Goal: Task Accomplishment & Management: Manage account settings

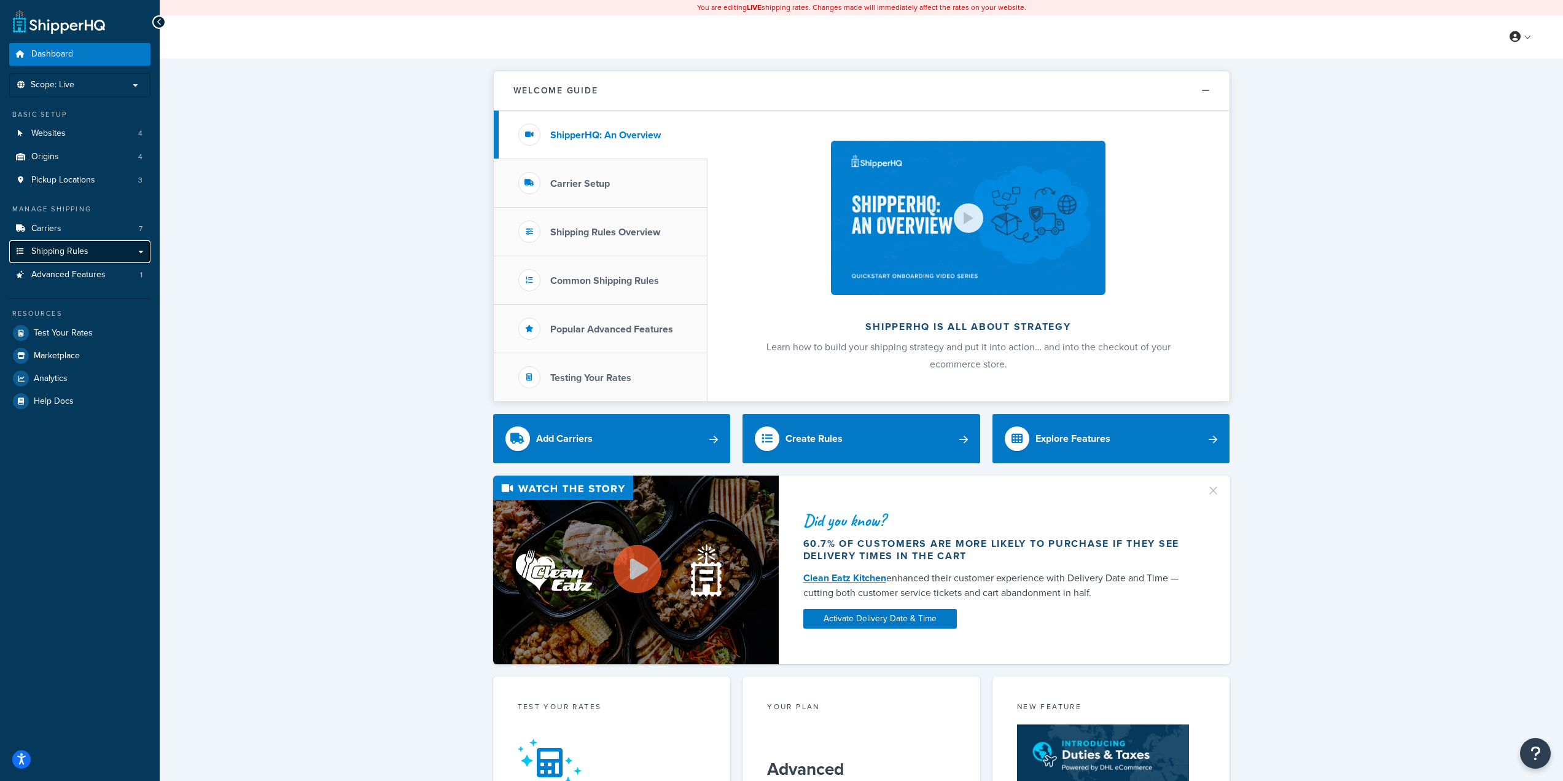
click at [76, 247] on span "Shipping Rules" at bounding box center [59, 251] width 57 height 10
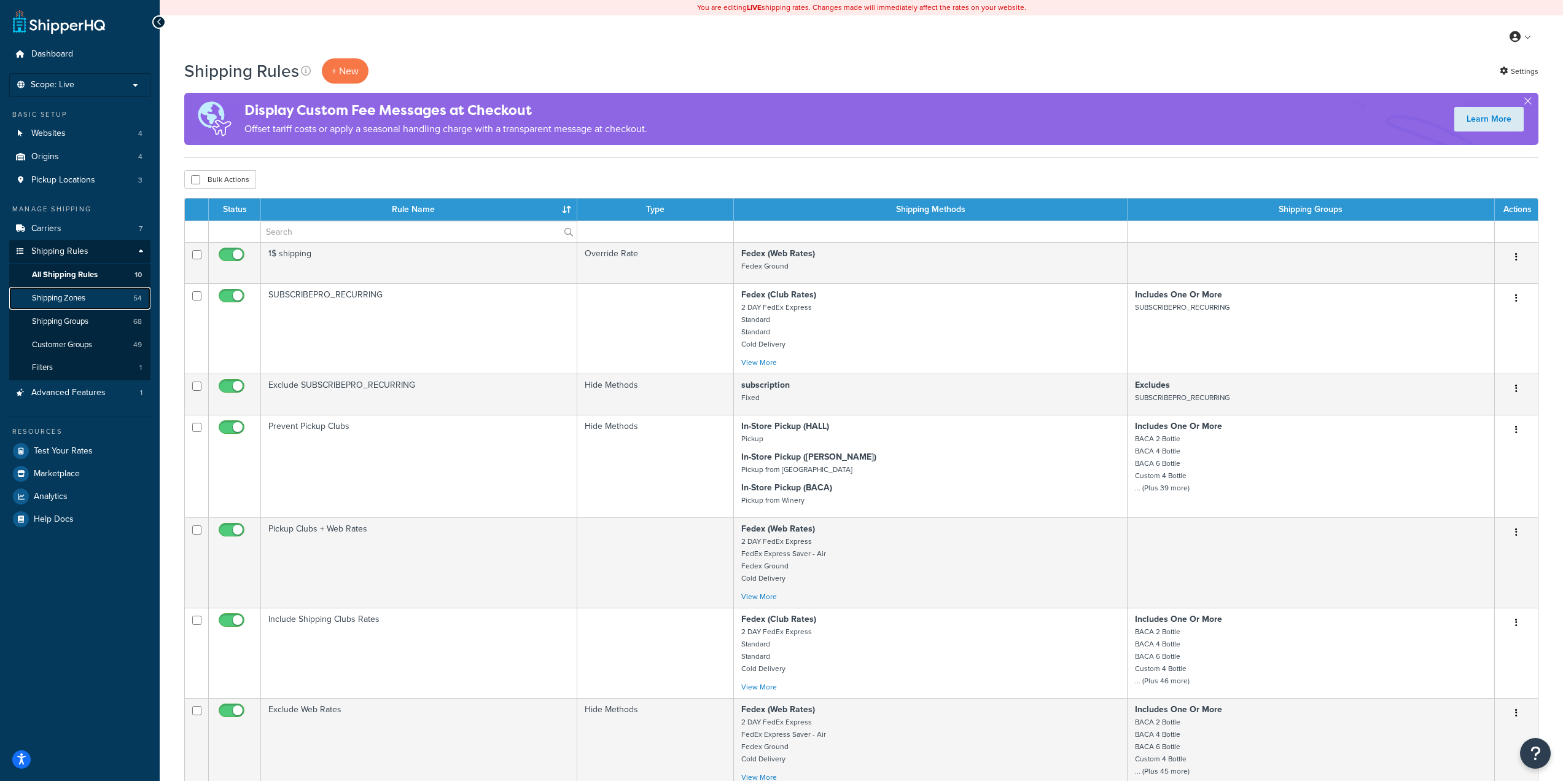
click at [68, 295] on span "Shipping Zones" at bounding box center [58, 298] width 53 height 10
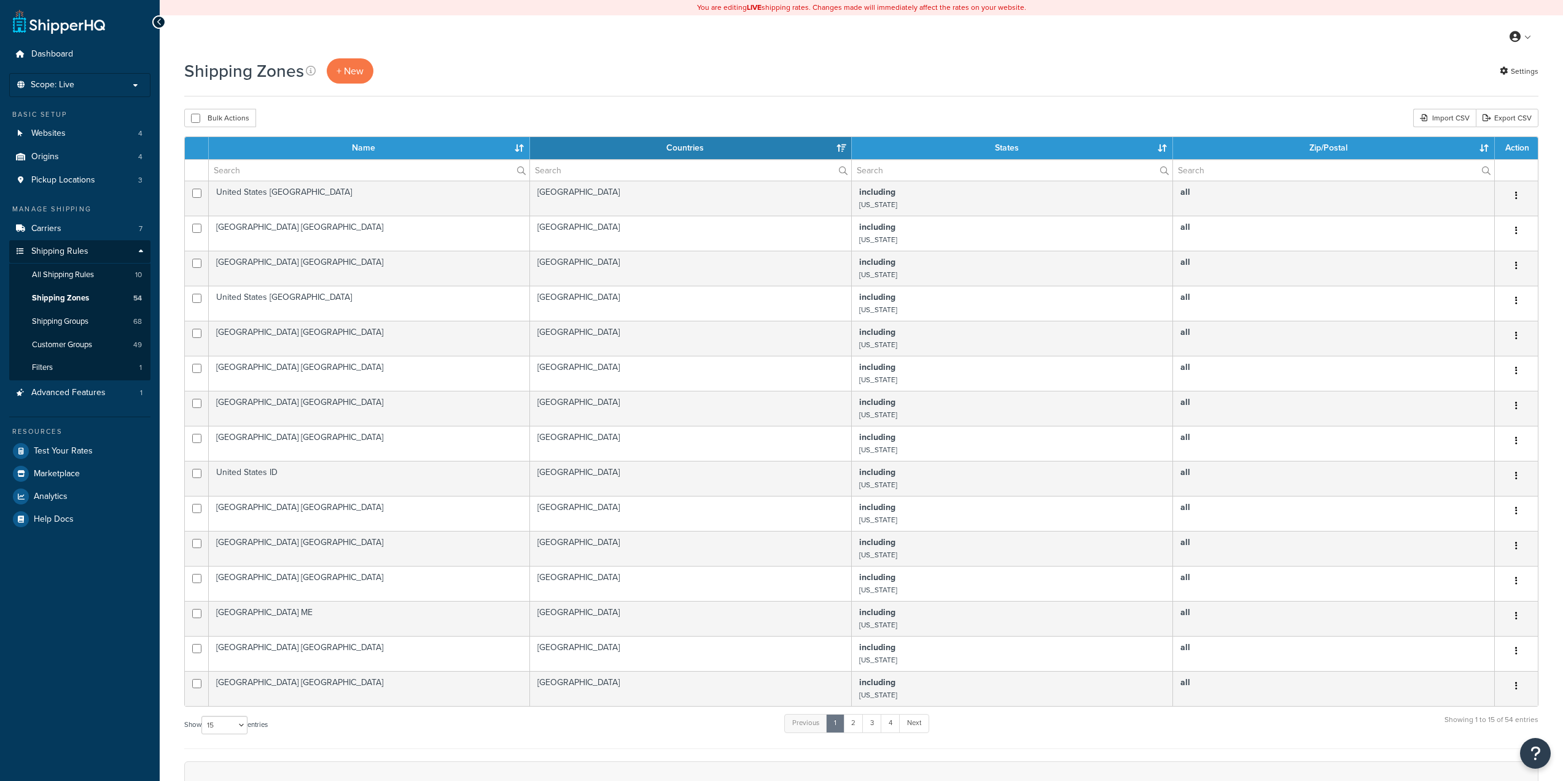
select select "15"
click at [889, 729] on link "4" at bounding box center [891, 723] width 20 height 18
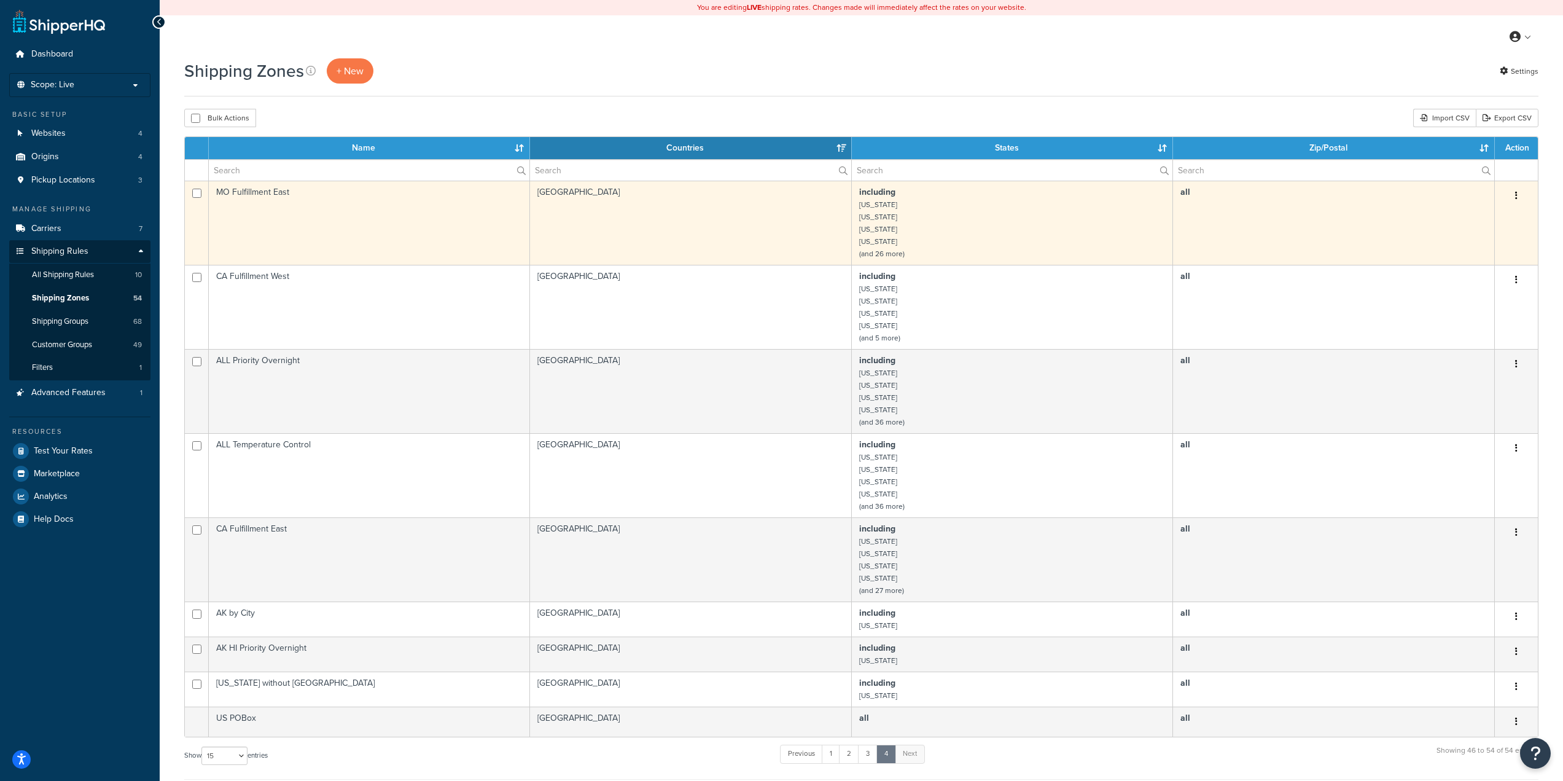
click at [936, 225] on td "including Arkansas Connecticut Florida Georgia (and 26 more)" at bounding box center [1012, 223] width 321 height 84
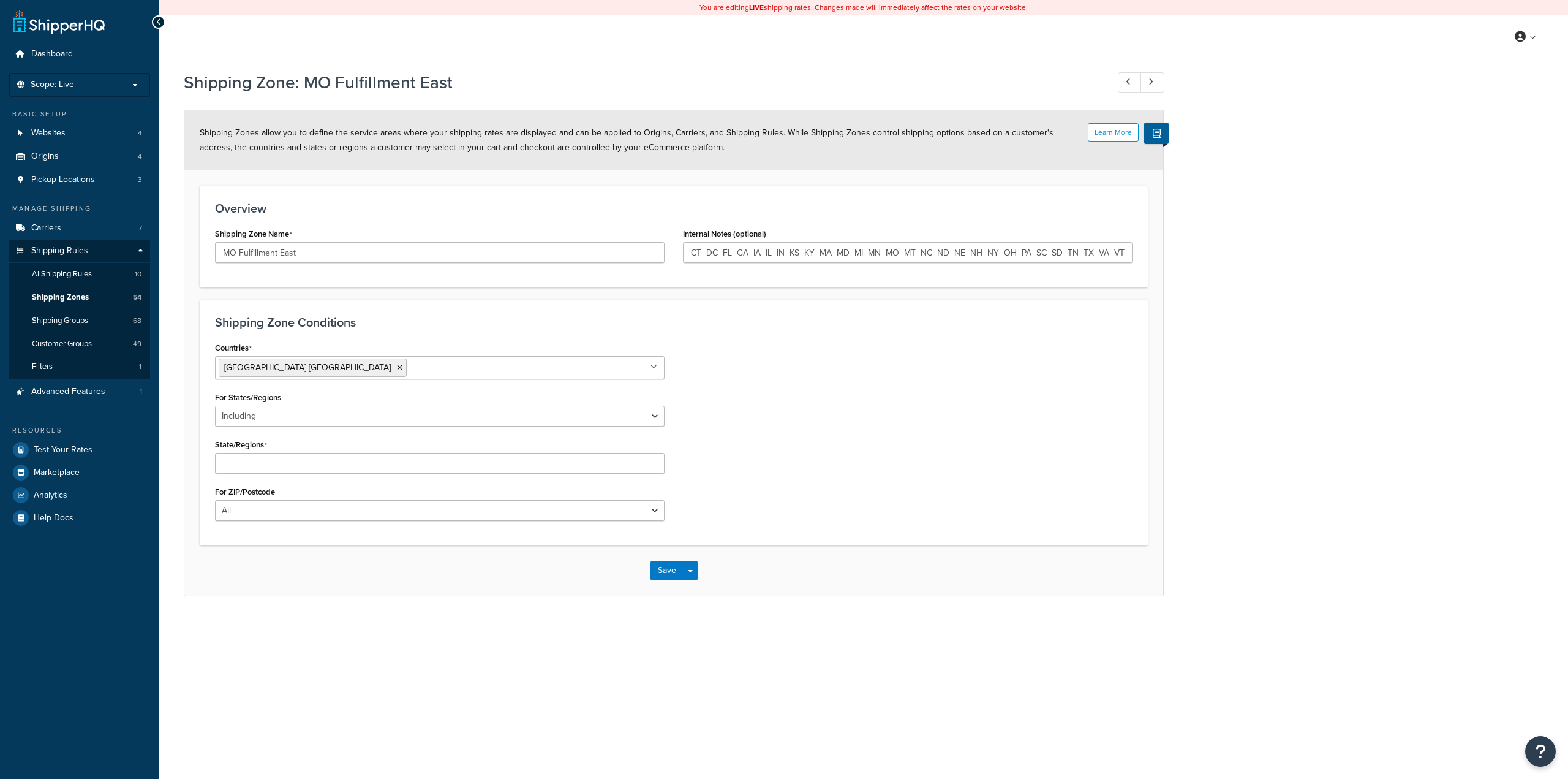
select select "including"
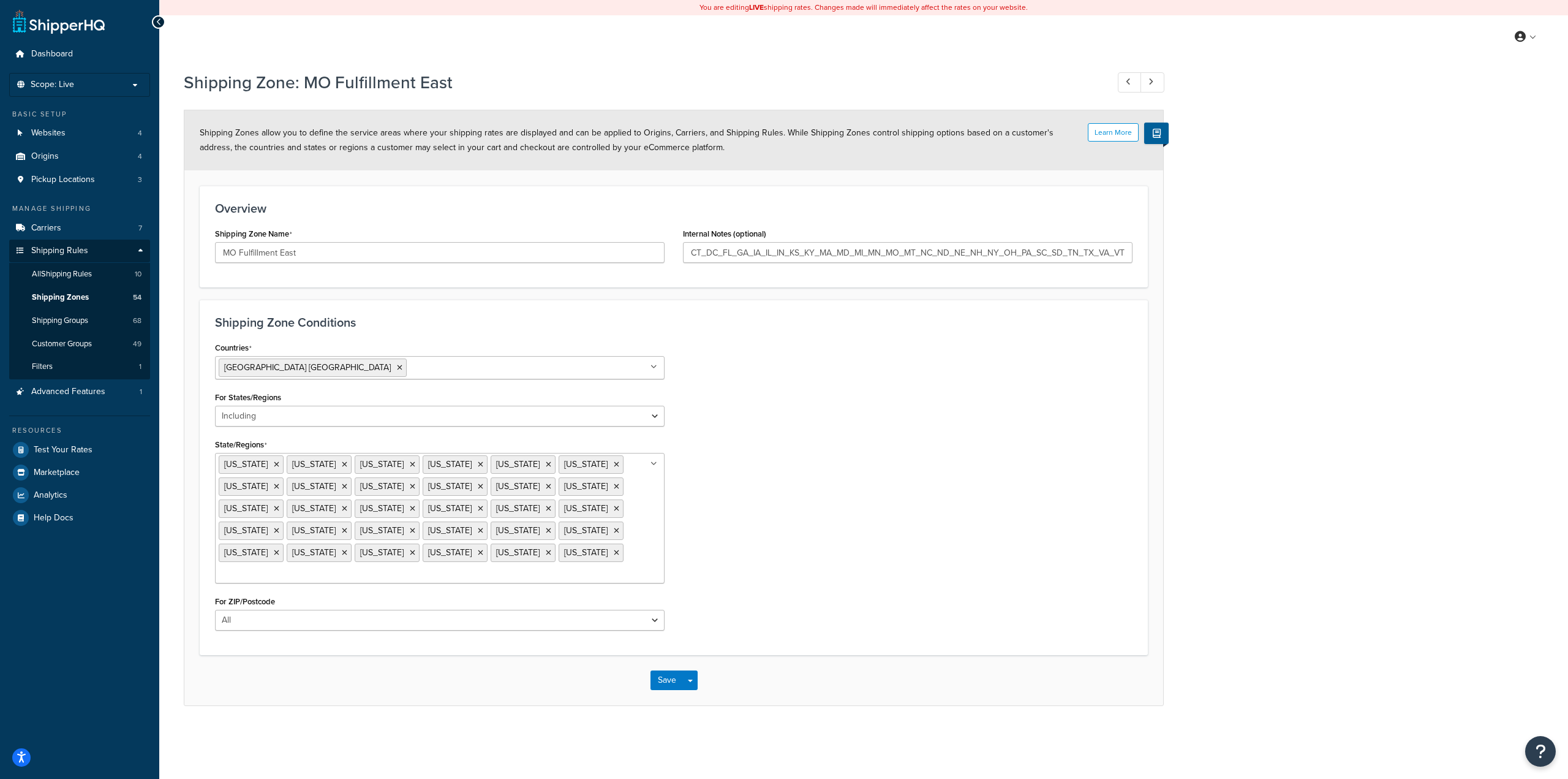
click at [327, 568] on input "State/Regions" at bounding box center [272, 575] width 109 height 14
click at [726, 623] on div "Countries United States USA All Countries ALL Afghanistan AFG Albania ALB Alger…" at bounding box center [673, 491] width 937 height 304
click at [671, 680] on button "Save" at bounding box center [666, 683] width 33 height 20
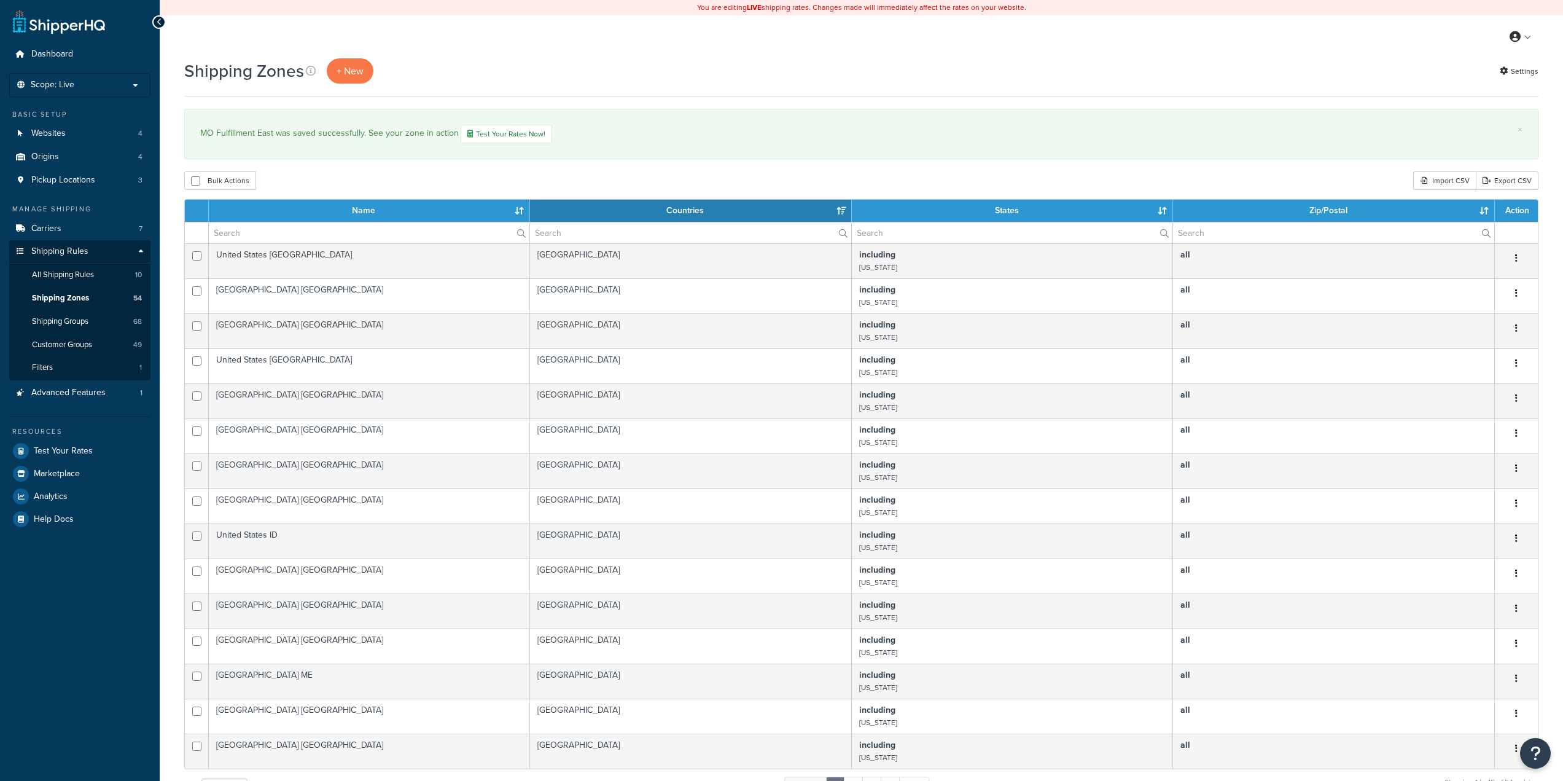
select select "15"
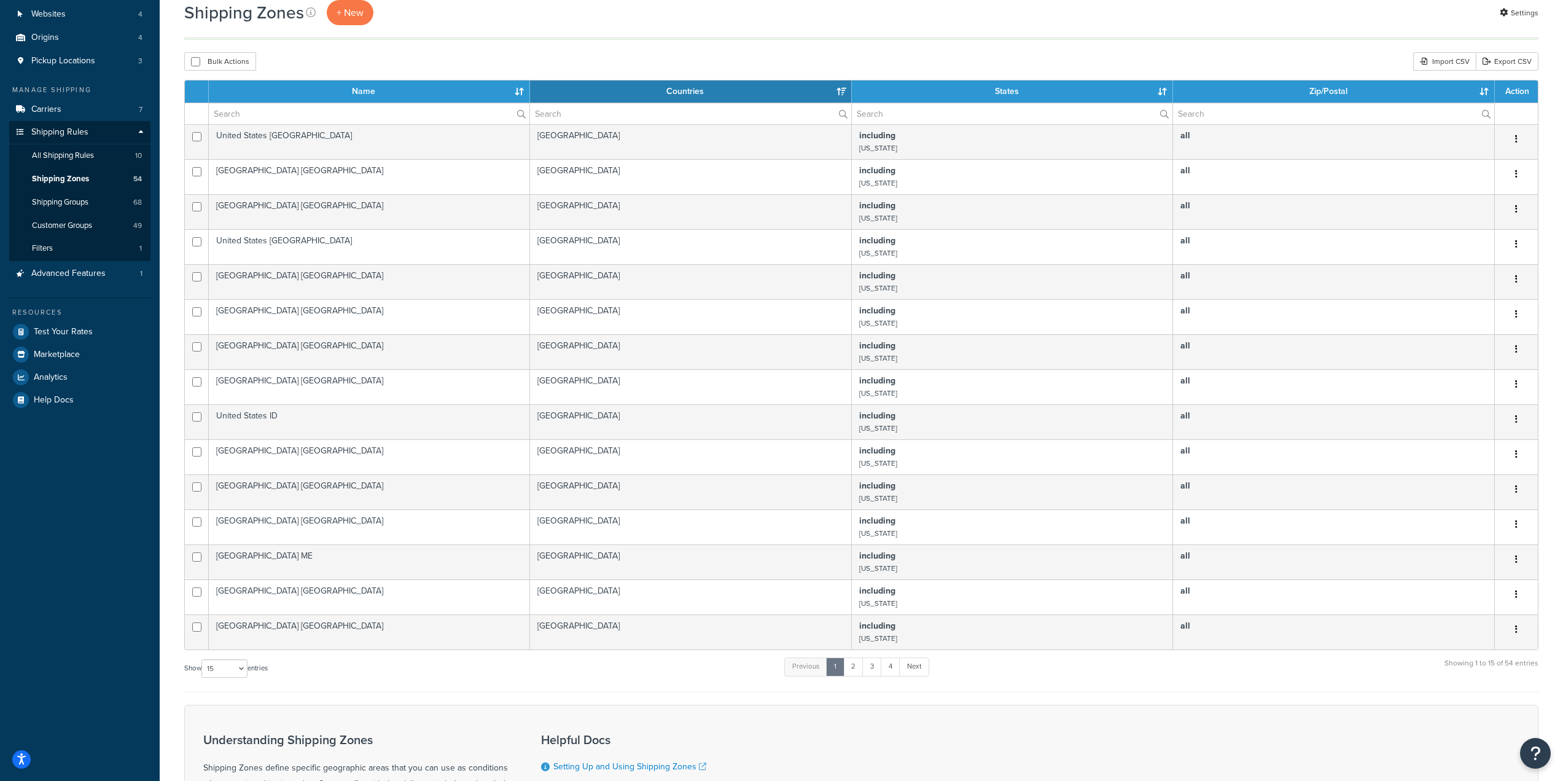
scroll to position [305, 0]
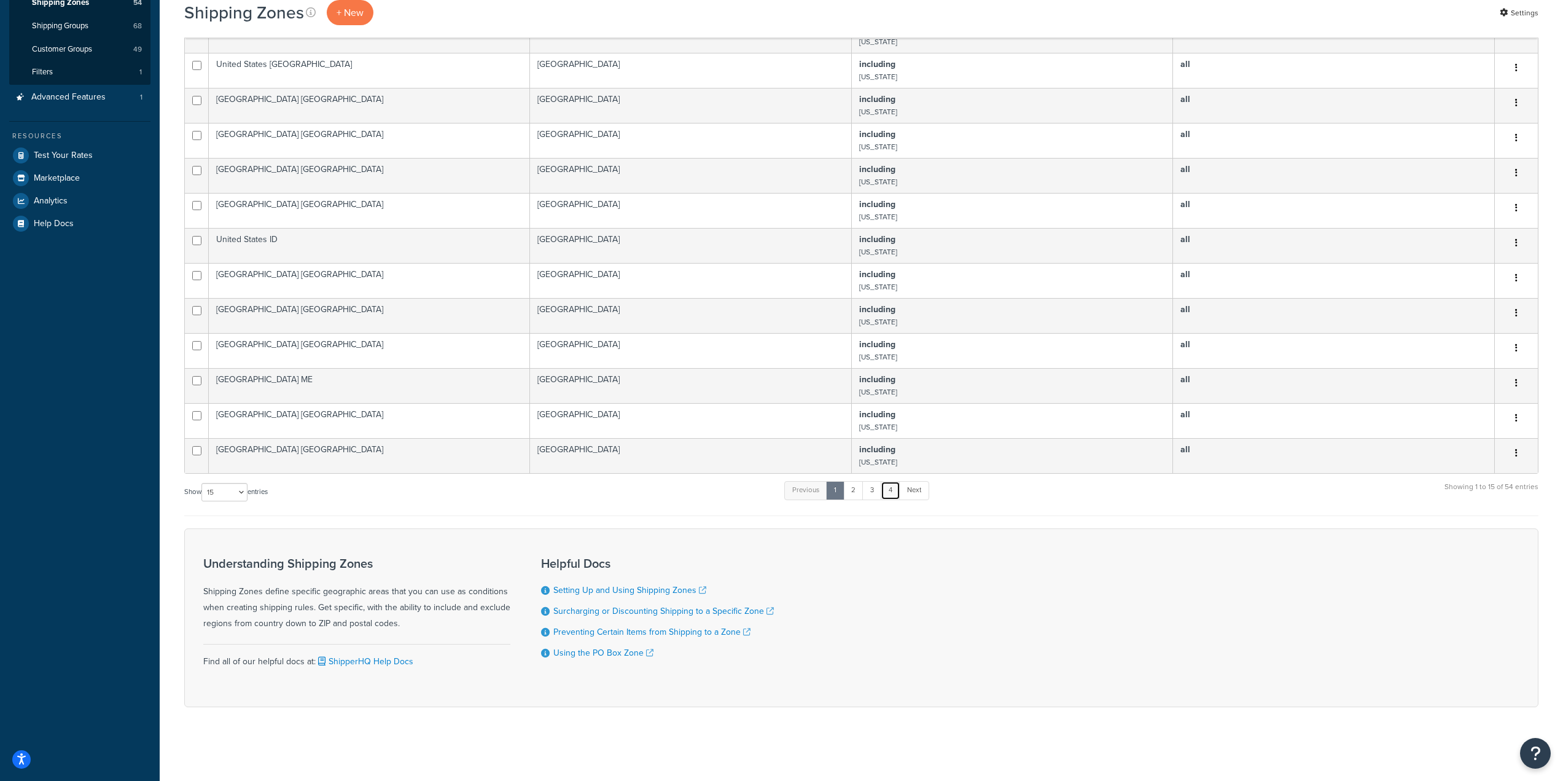
click at [893, 486] on link "4" at bounding box center [891, 490] width 20 height 18
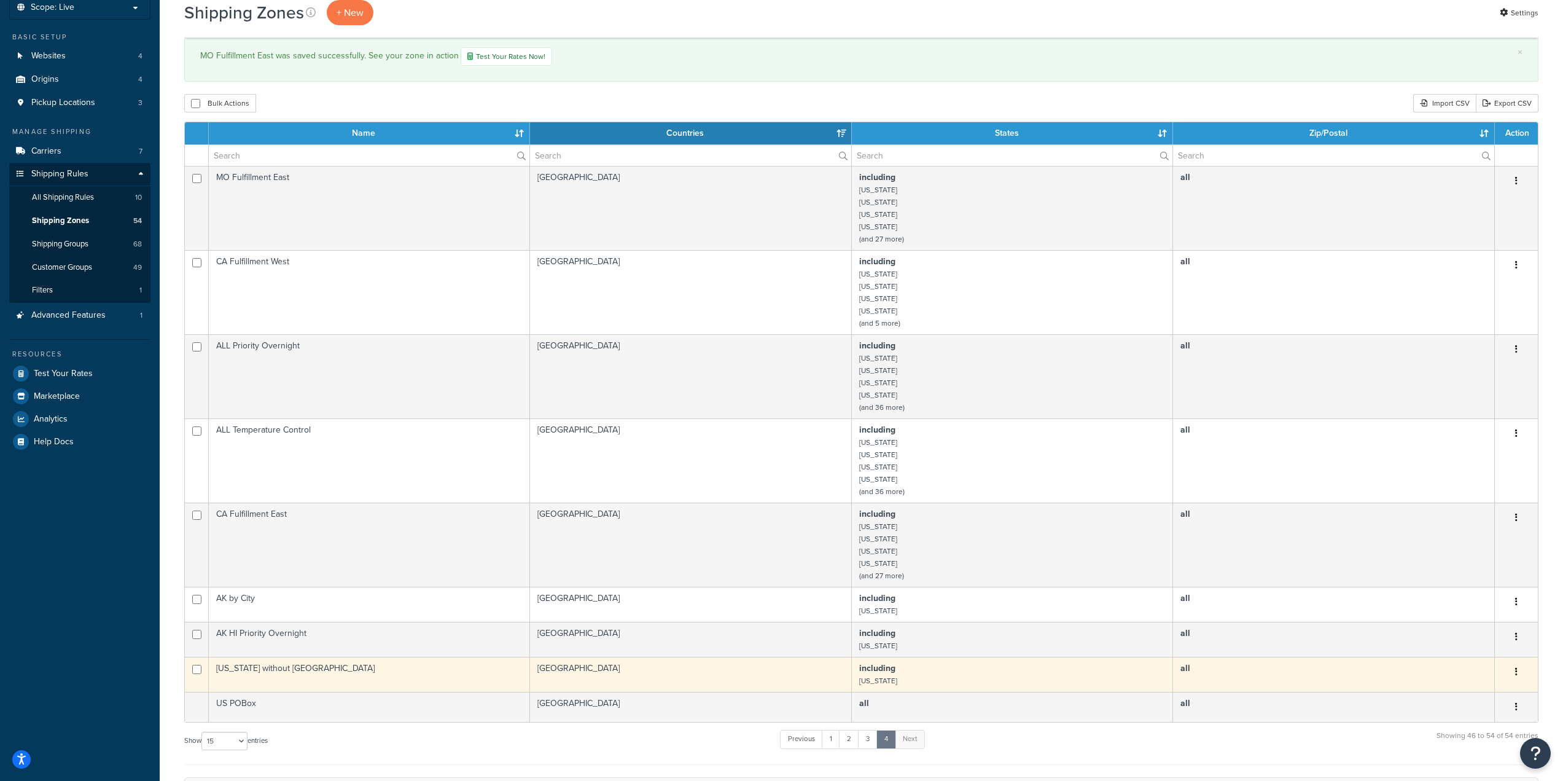
scroll to position [60, 0]
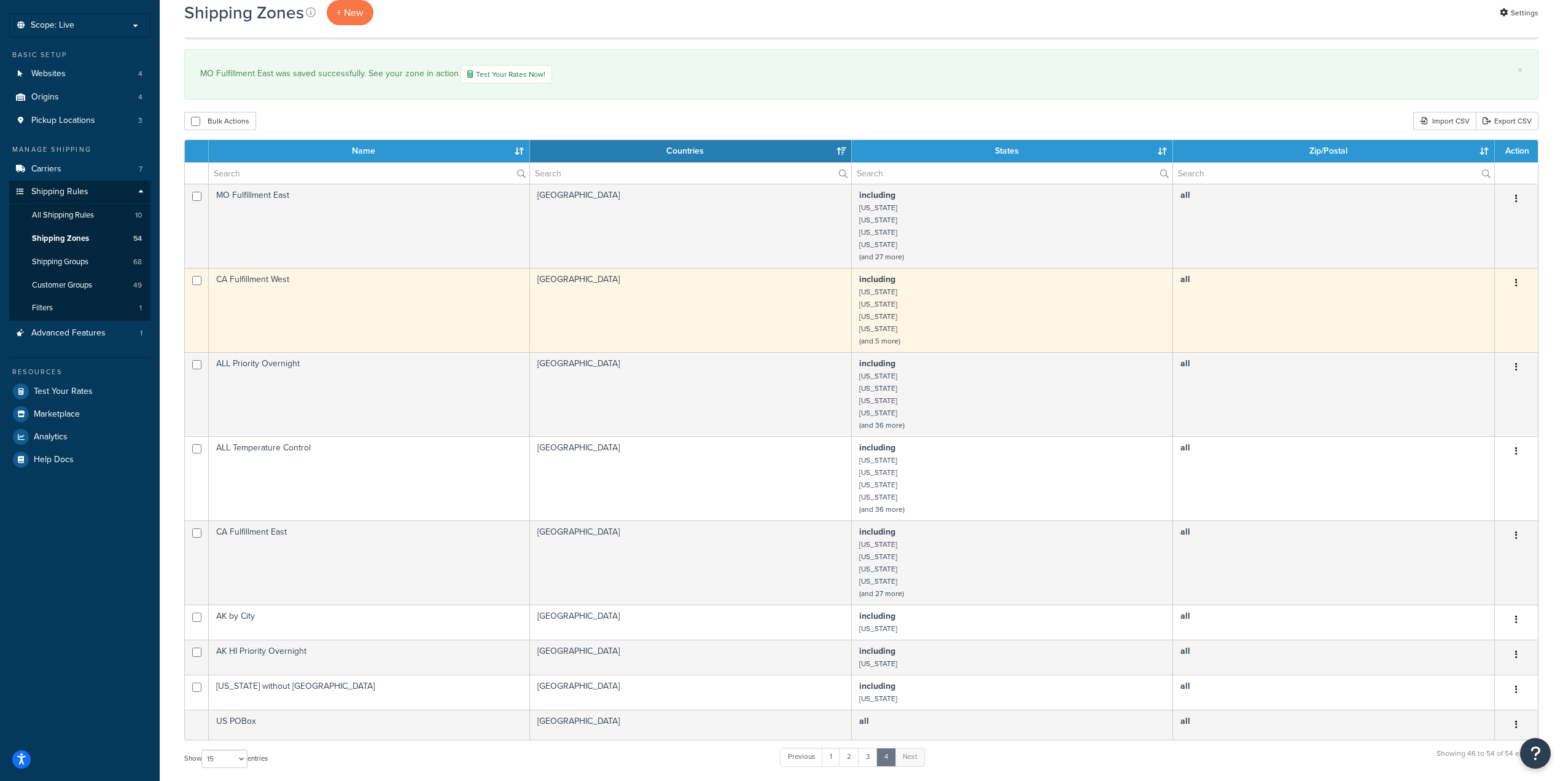
click at [683, 326] on td "United States" at bounding box center [691, 310] width 322 height 84
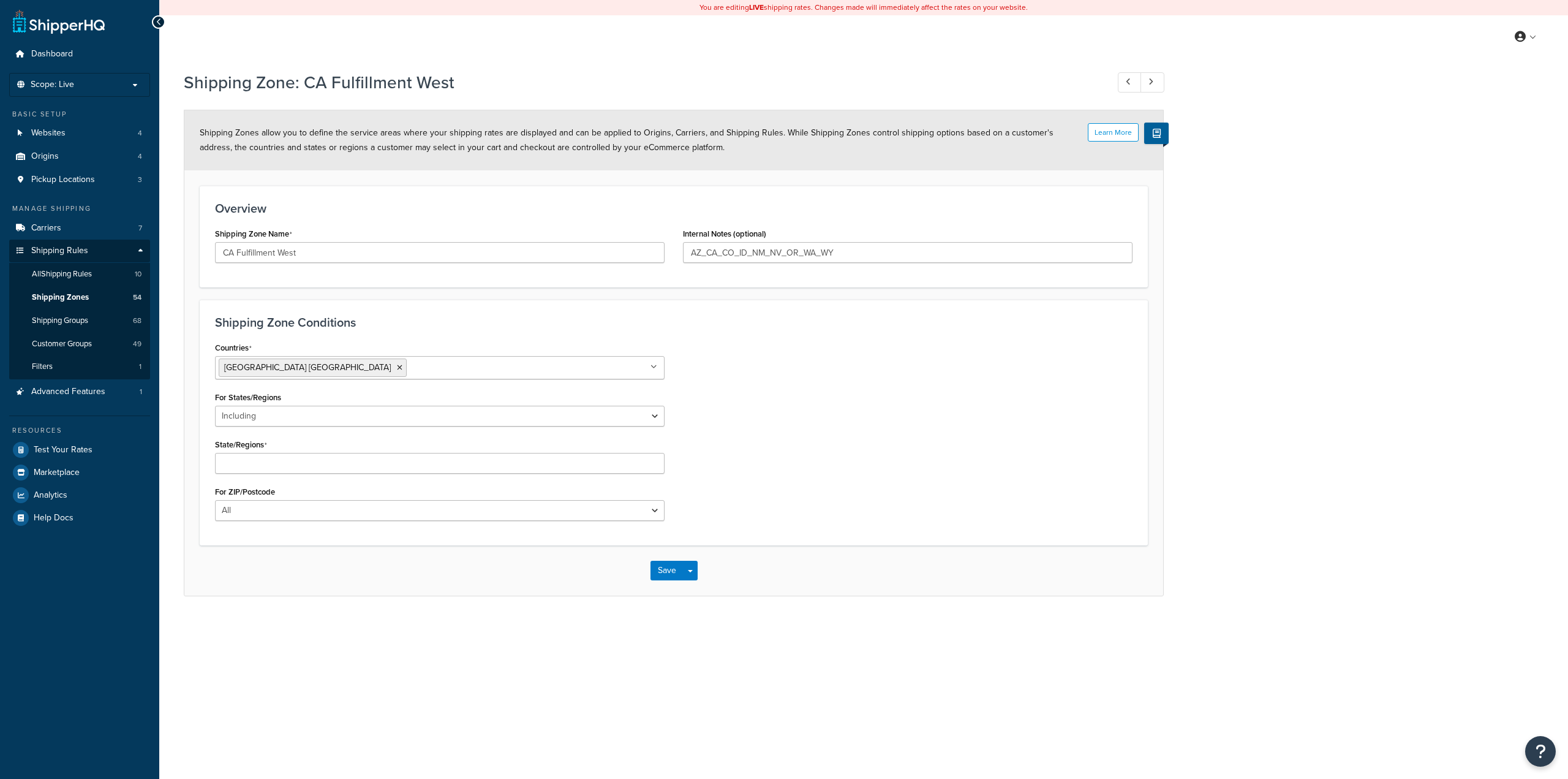
select select "including"
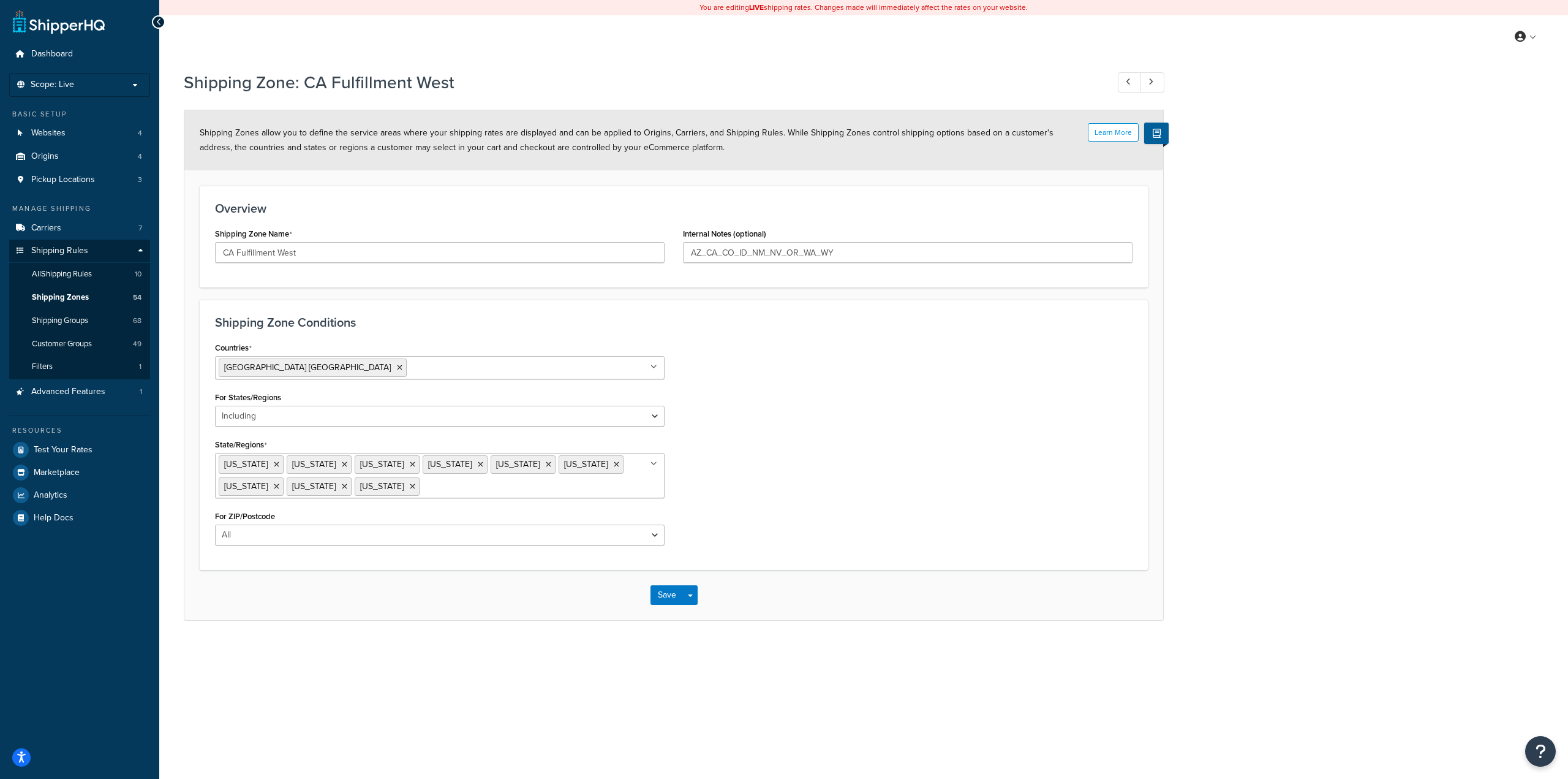
click at [423, 484] on input "State/Regions" at bounding box center [477, 486] width 109 height 14
click at [753, 543] on div "Countries United States USA All Countries ALL Afghanistan AFG Albania ALB Alger…" at bounding box center [673, 447] width 937 height 215
click at [668, 591] on button "Save" at bounding box center [666, 595] width 33 height 20
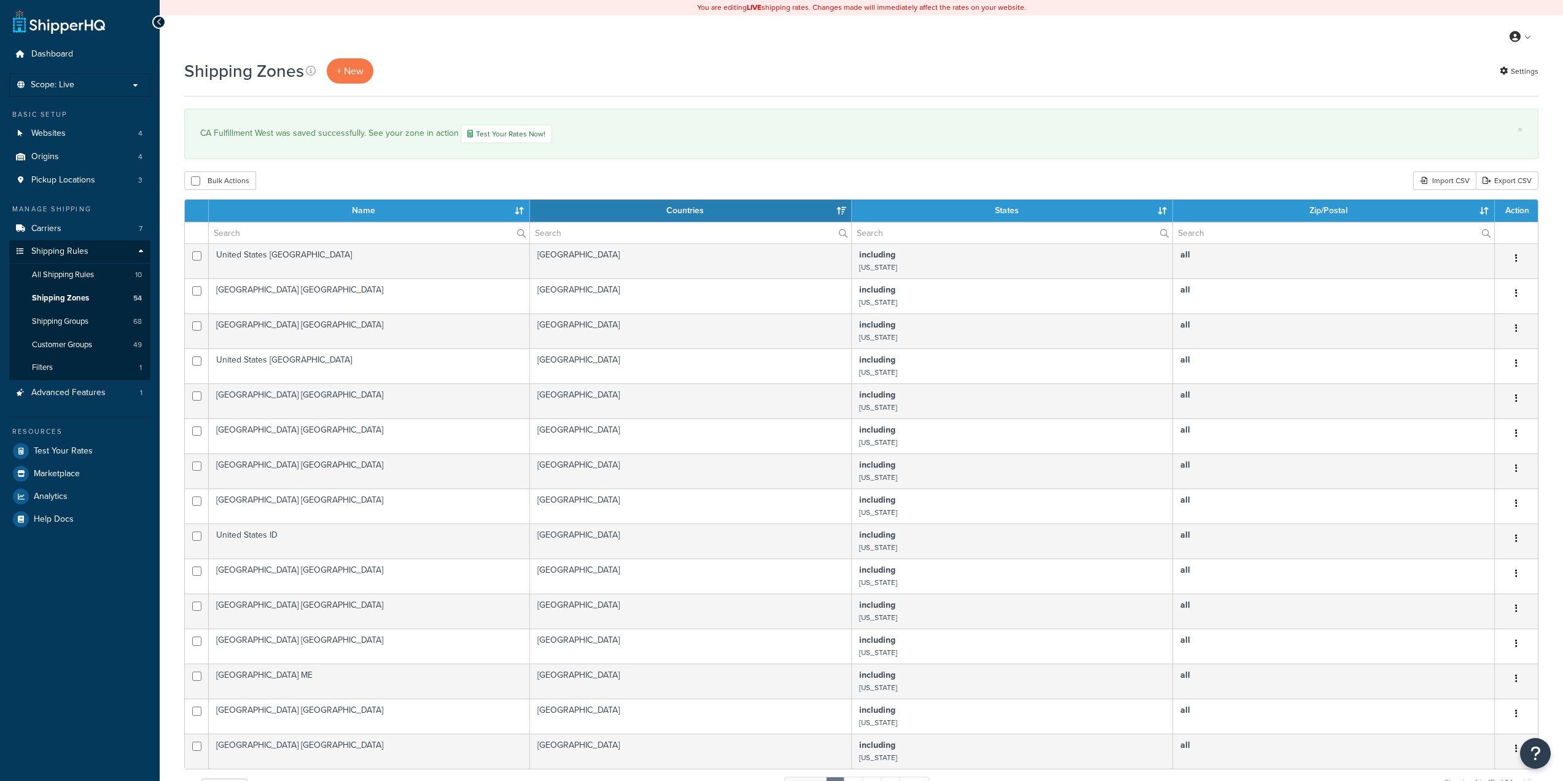
select select "15"
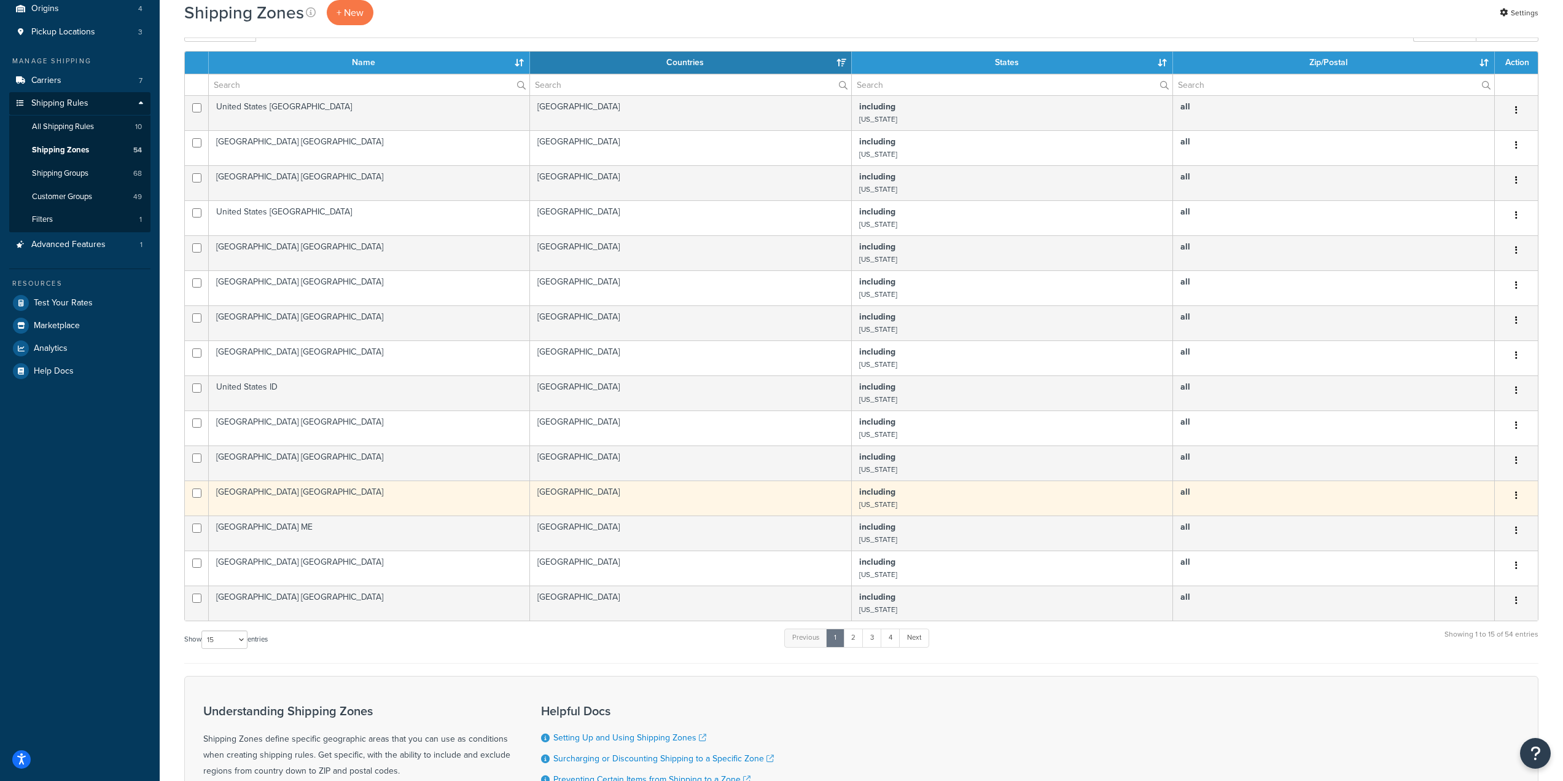
scroll to position [305, 0]
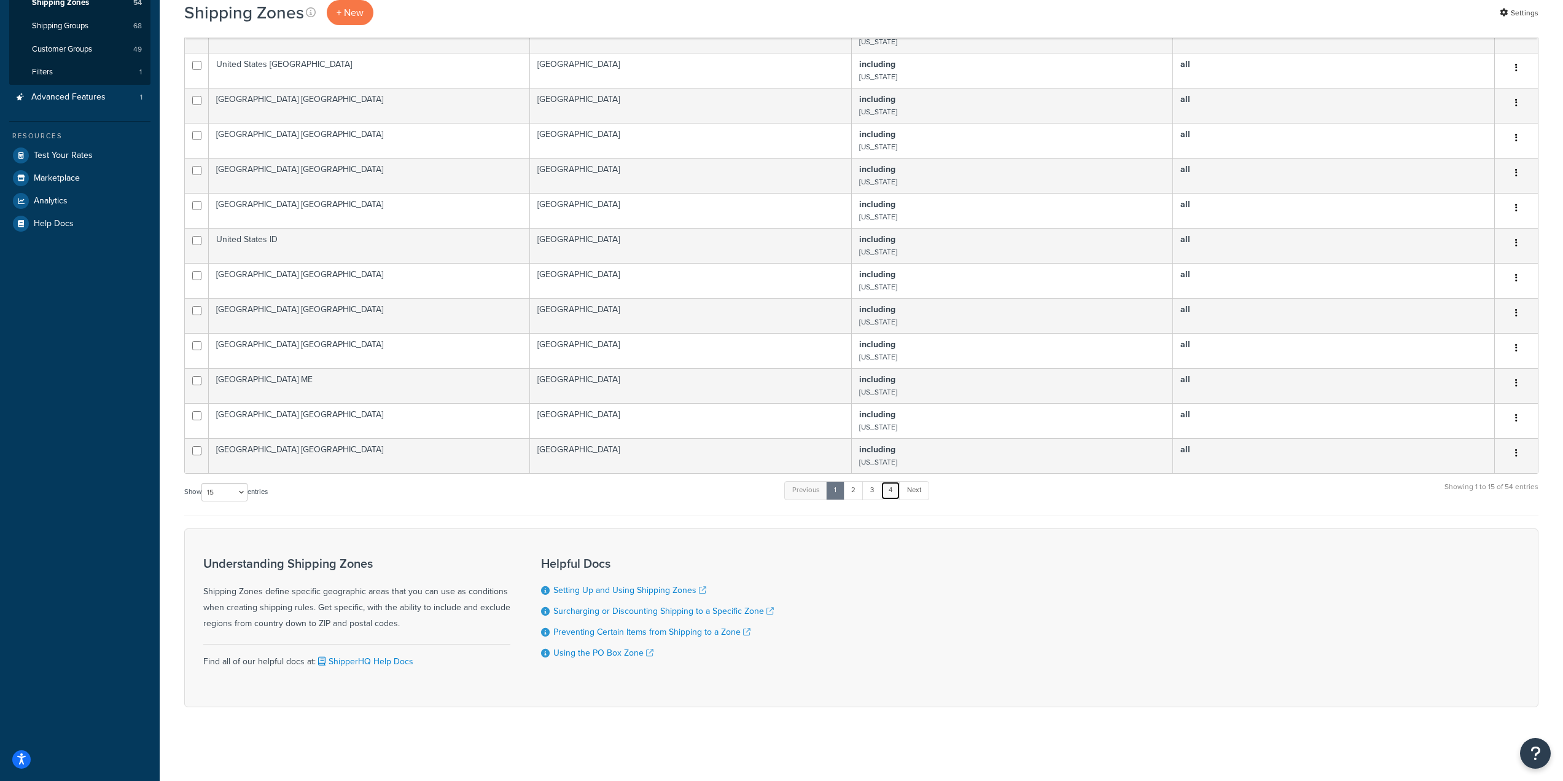
click at [893, 490] on link "4" at bounding box center [891, 490] width 20 height 18
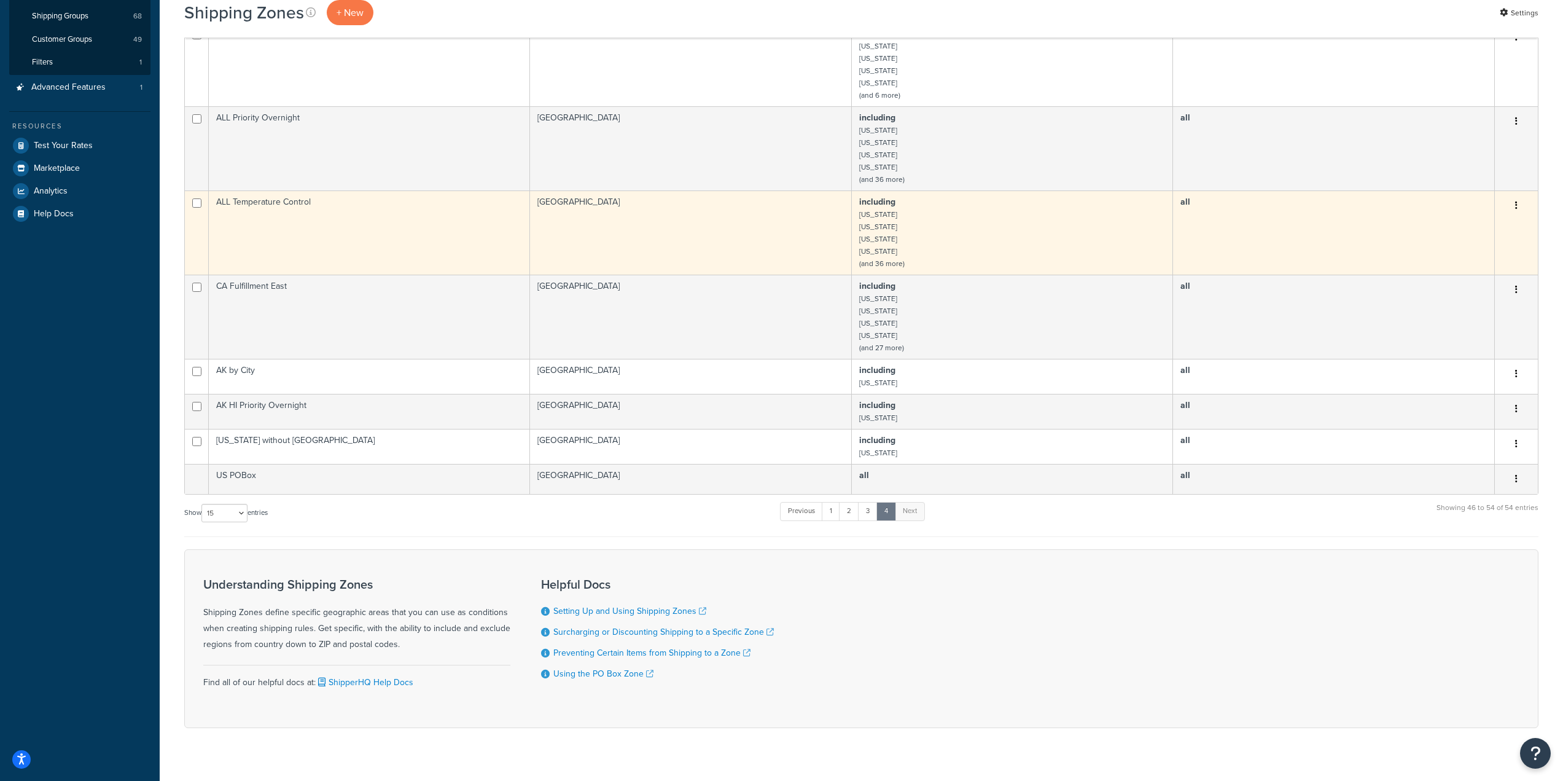
click at [618, 246] on td "United States" at bounding box center [691, 232] width 322 height 84
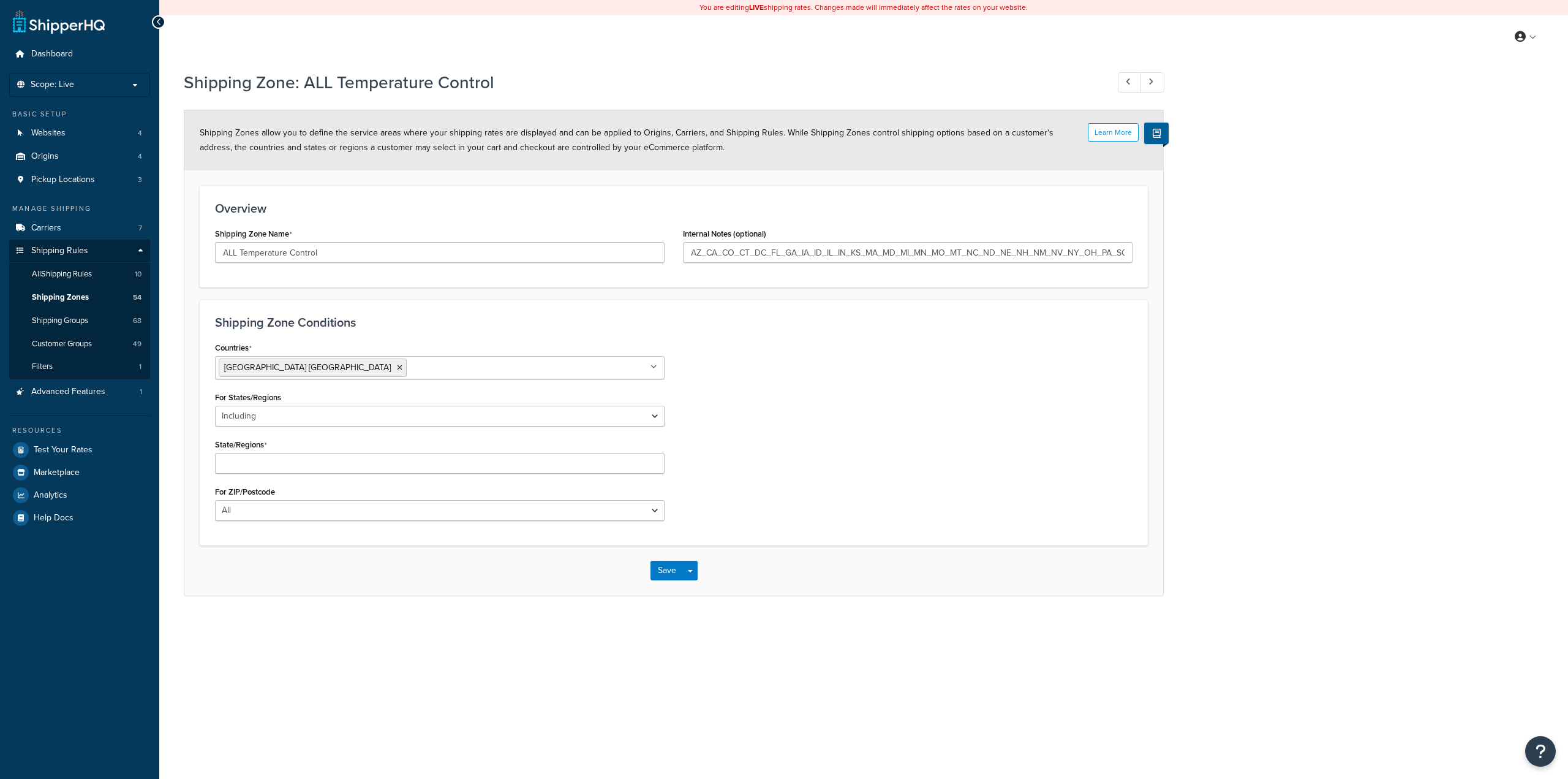
select select "including"
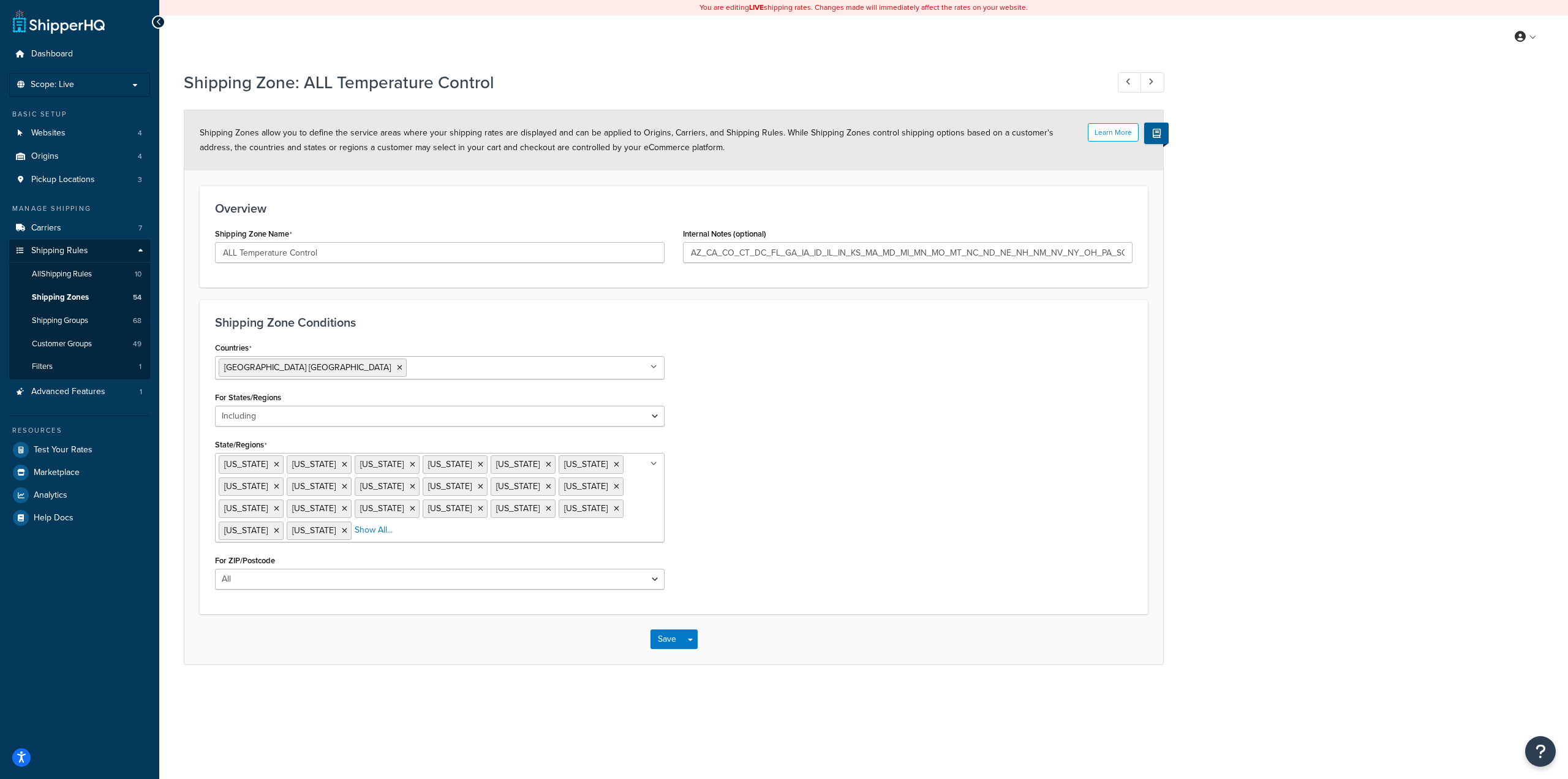
click at [636, 514] on ul "Arizona California Colorado Connecticut District of Columbia Florida Georgia Id…" at bounding box center [440, 498] width 450 height 90
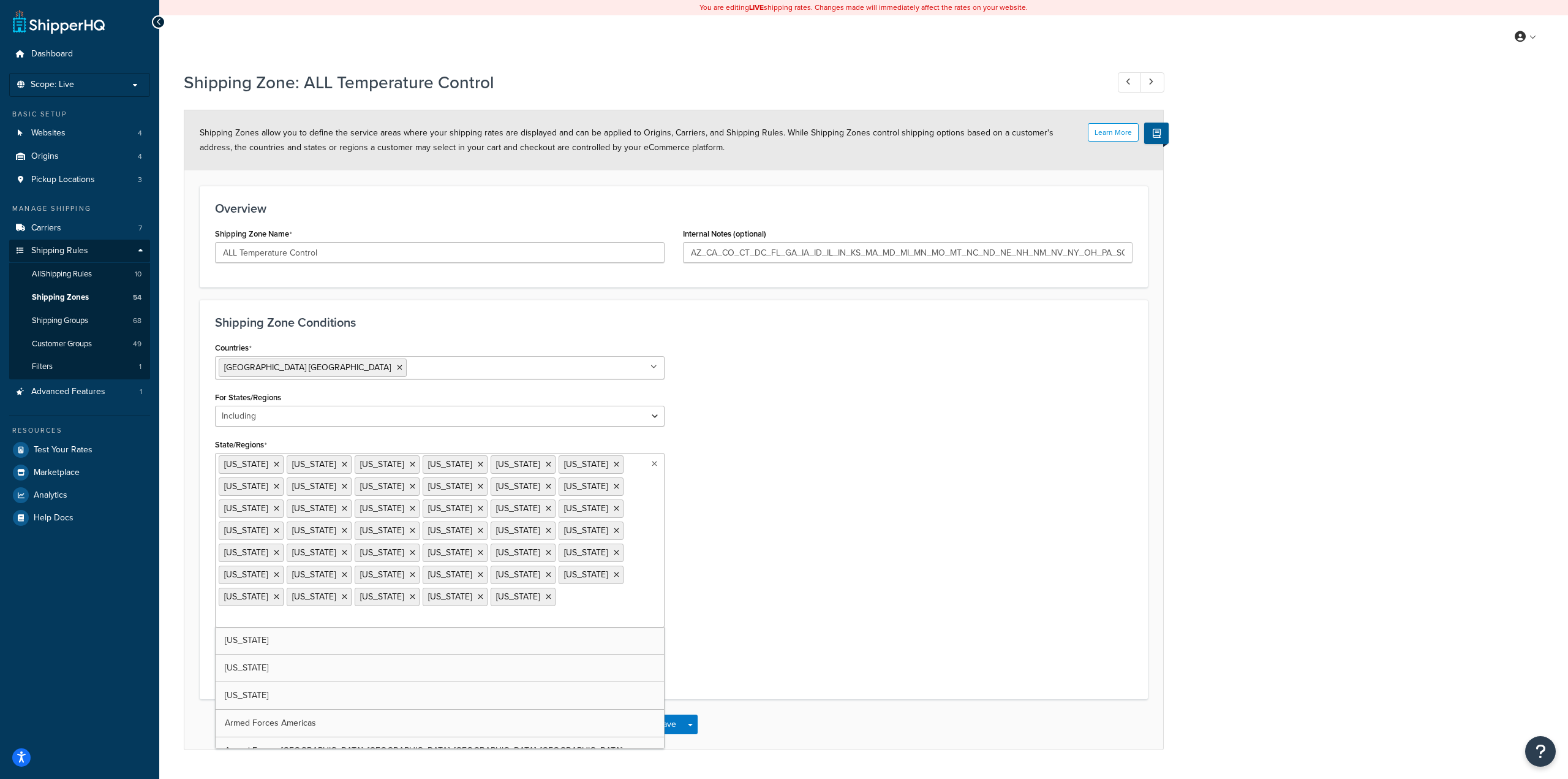
drag, startPoint x: 779, startPoint y: 597, endPoint x: 759, endPoint y: 628, distance: 36.9
click at [779, 597] on div "Shipping Zone Conditions Countries United States USA All Countries ALL Afghanis…" at bounding box center [673, 499] width 949 height 399
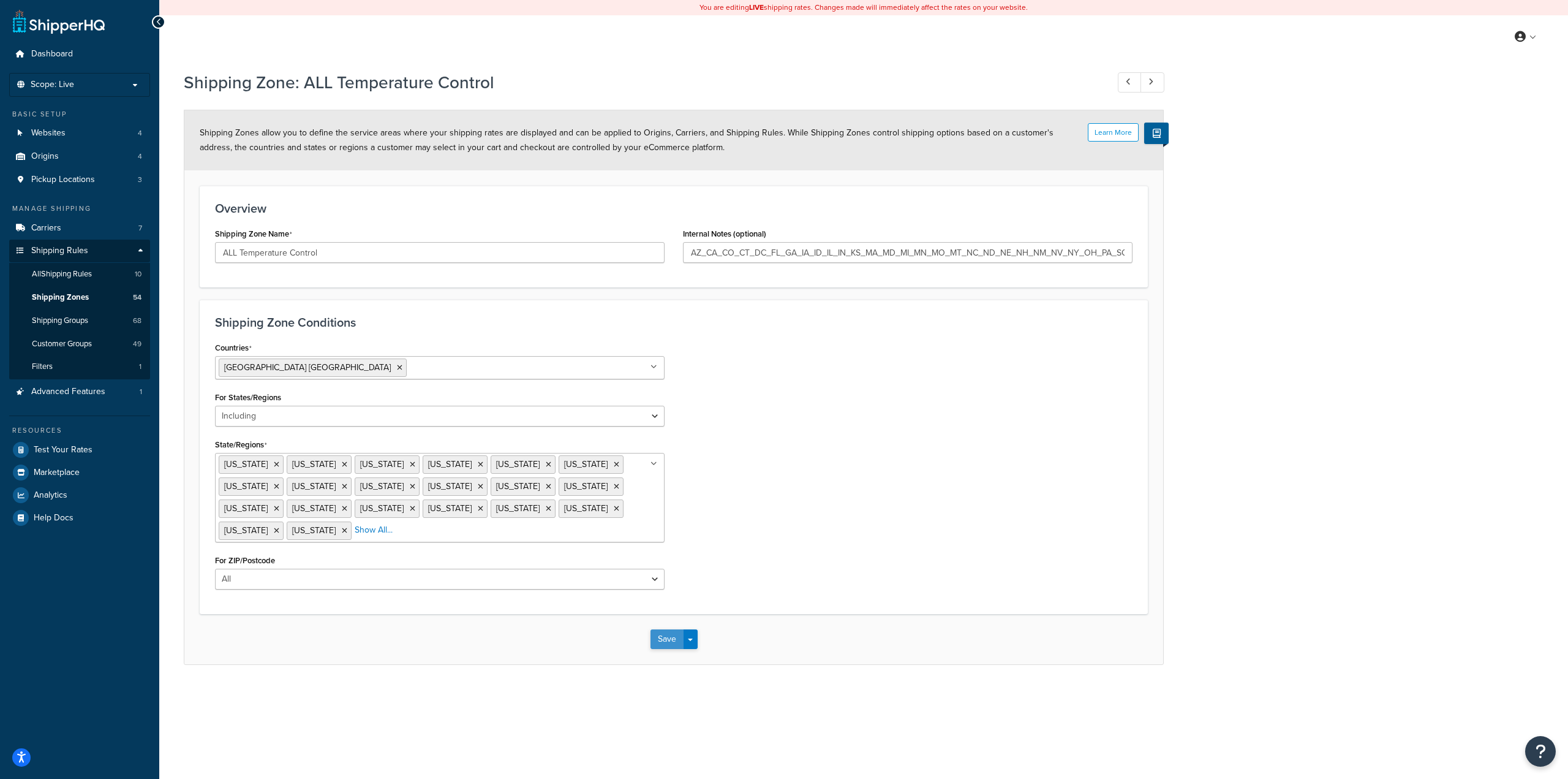
click at [667, 636] on button "Save" at bounding box center [666, 639] width 33 height 20
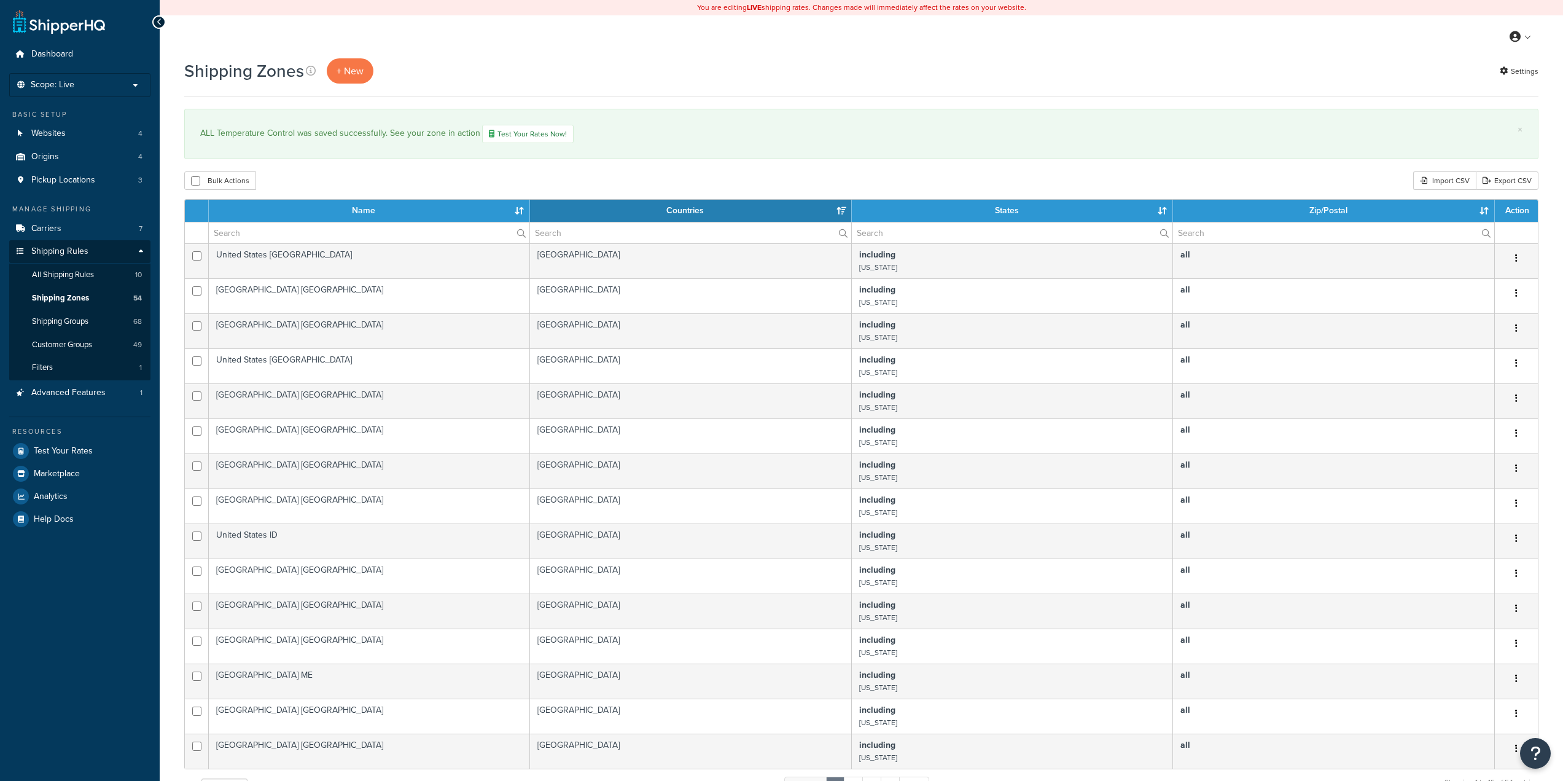
select select "15"
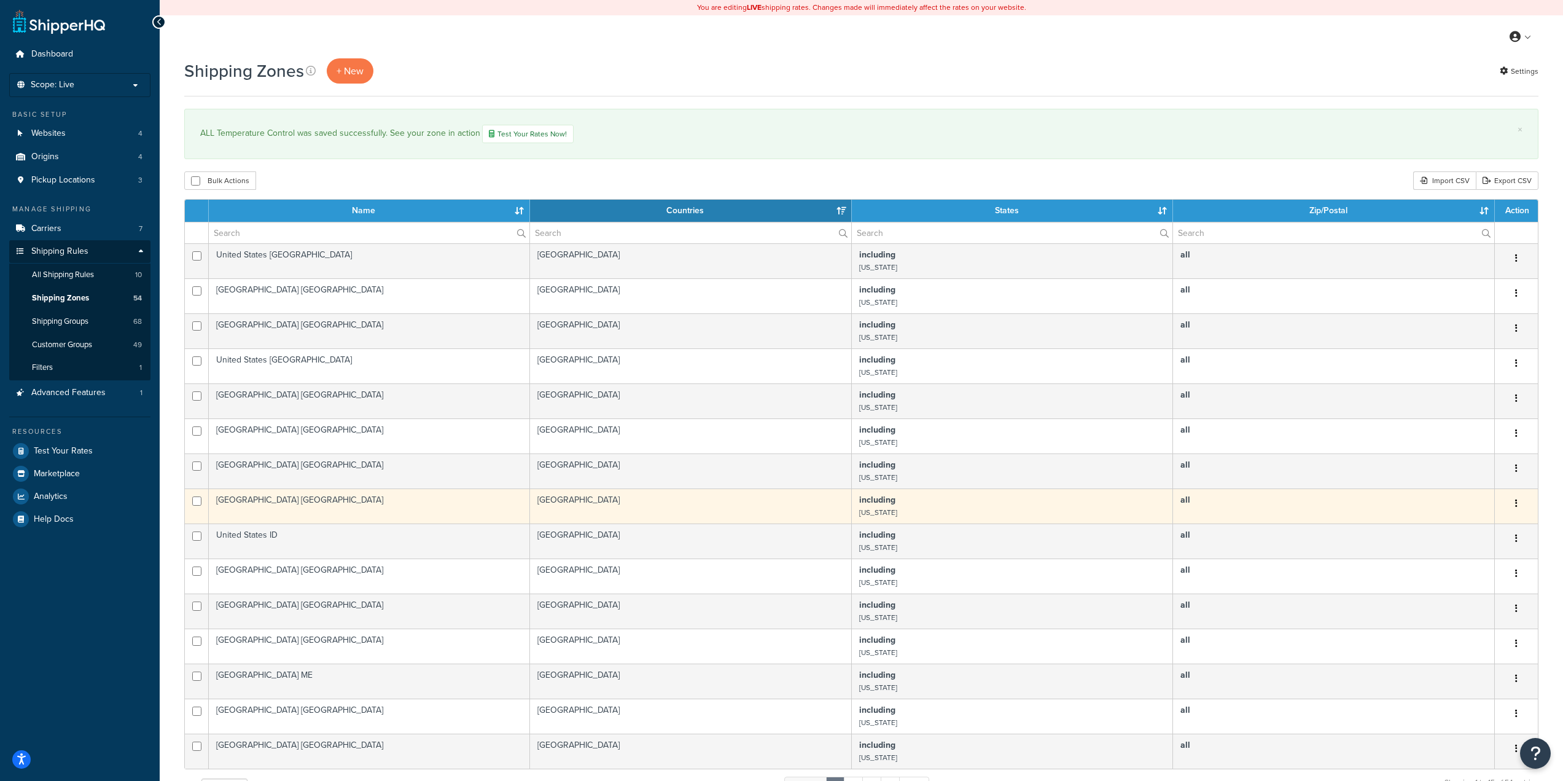
scroll to position [305, 0]
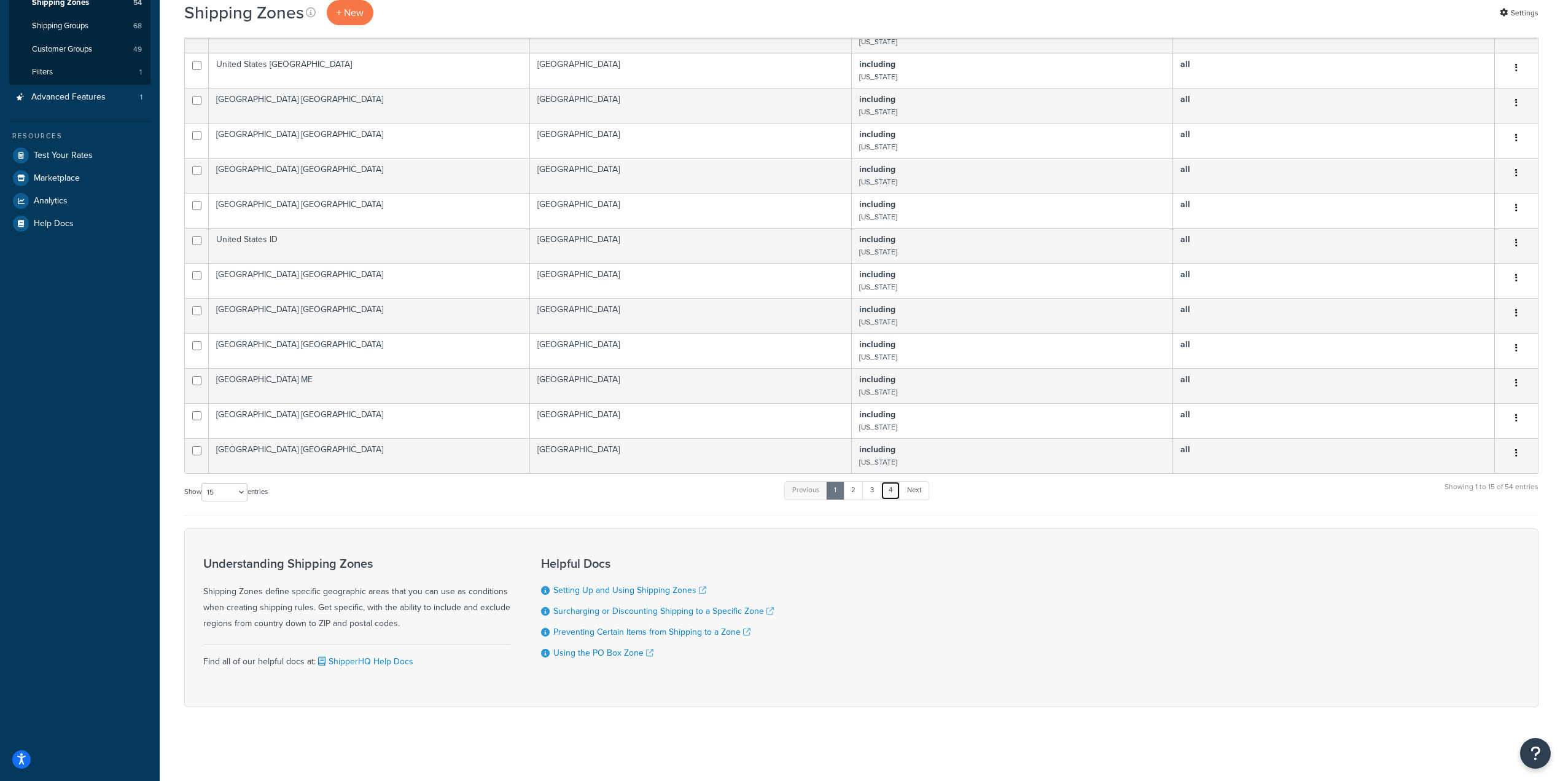
click at [891, 494] on link "4" at bounding box center [891, 490] width 20 height 18
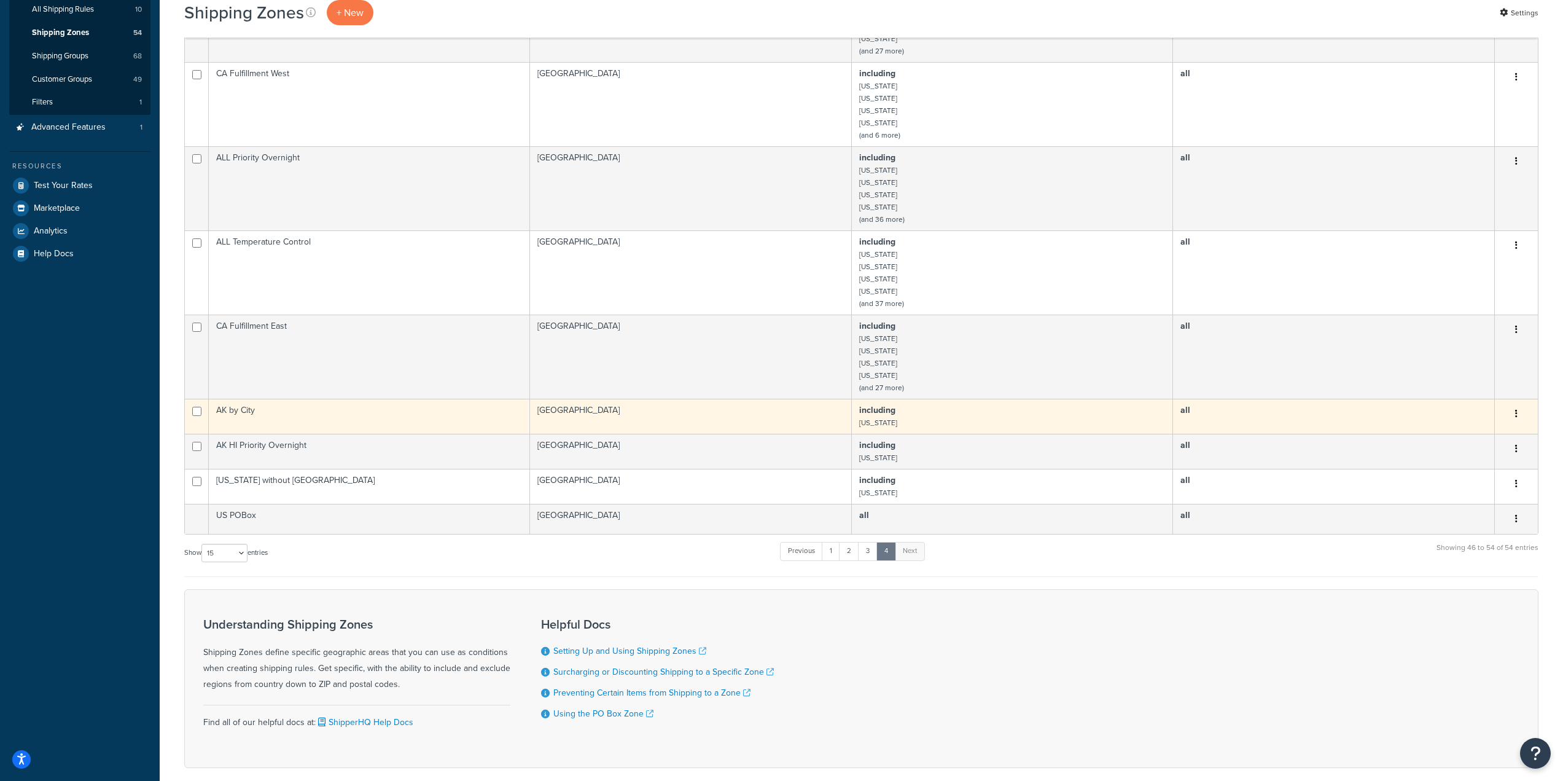
scroll to position [182, 0]
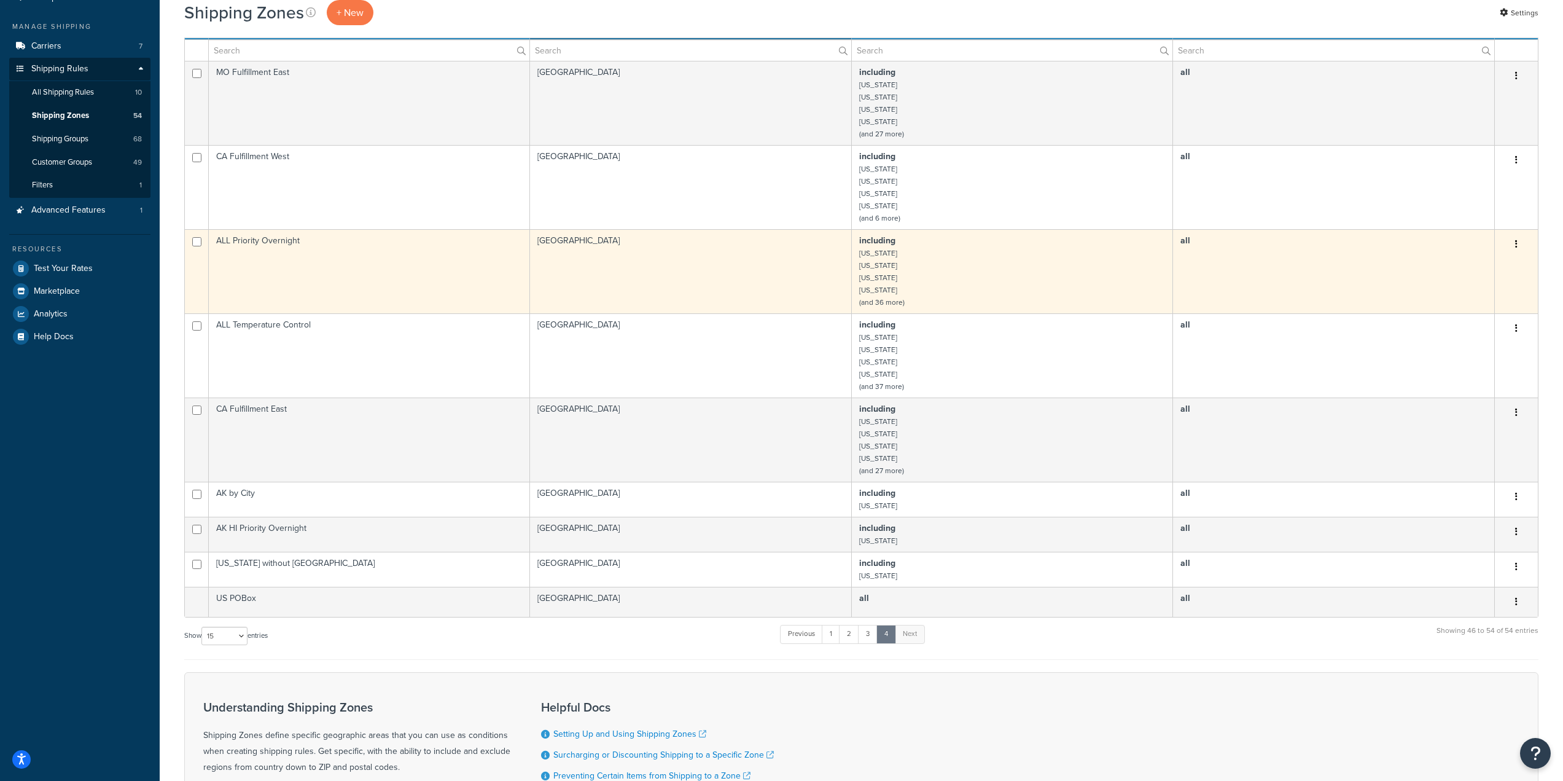
click at [707, 270] on td "United States" at bounding box center [691, 271] width 322 height 84
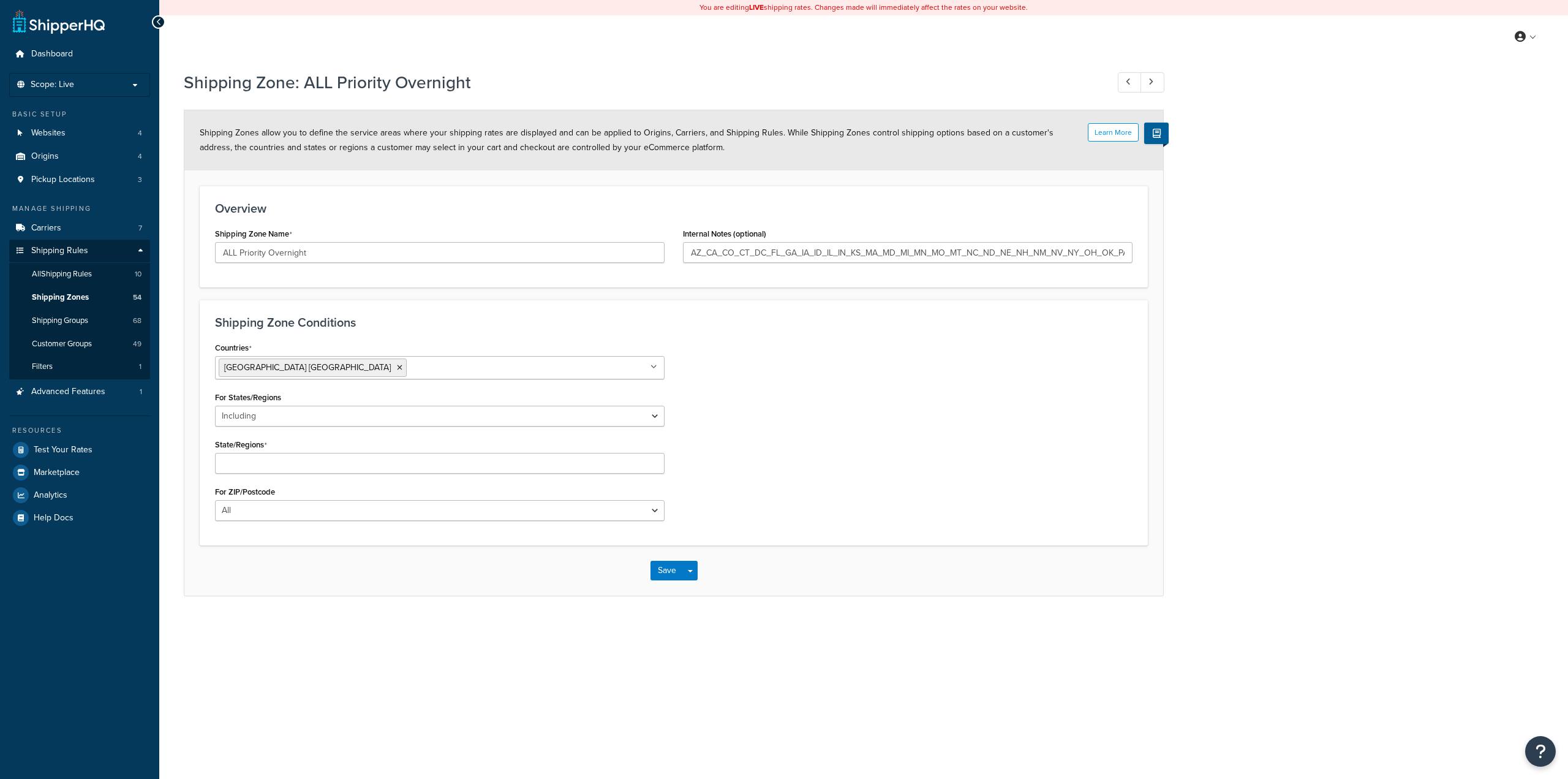
select select "including"
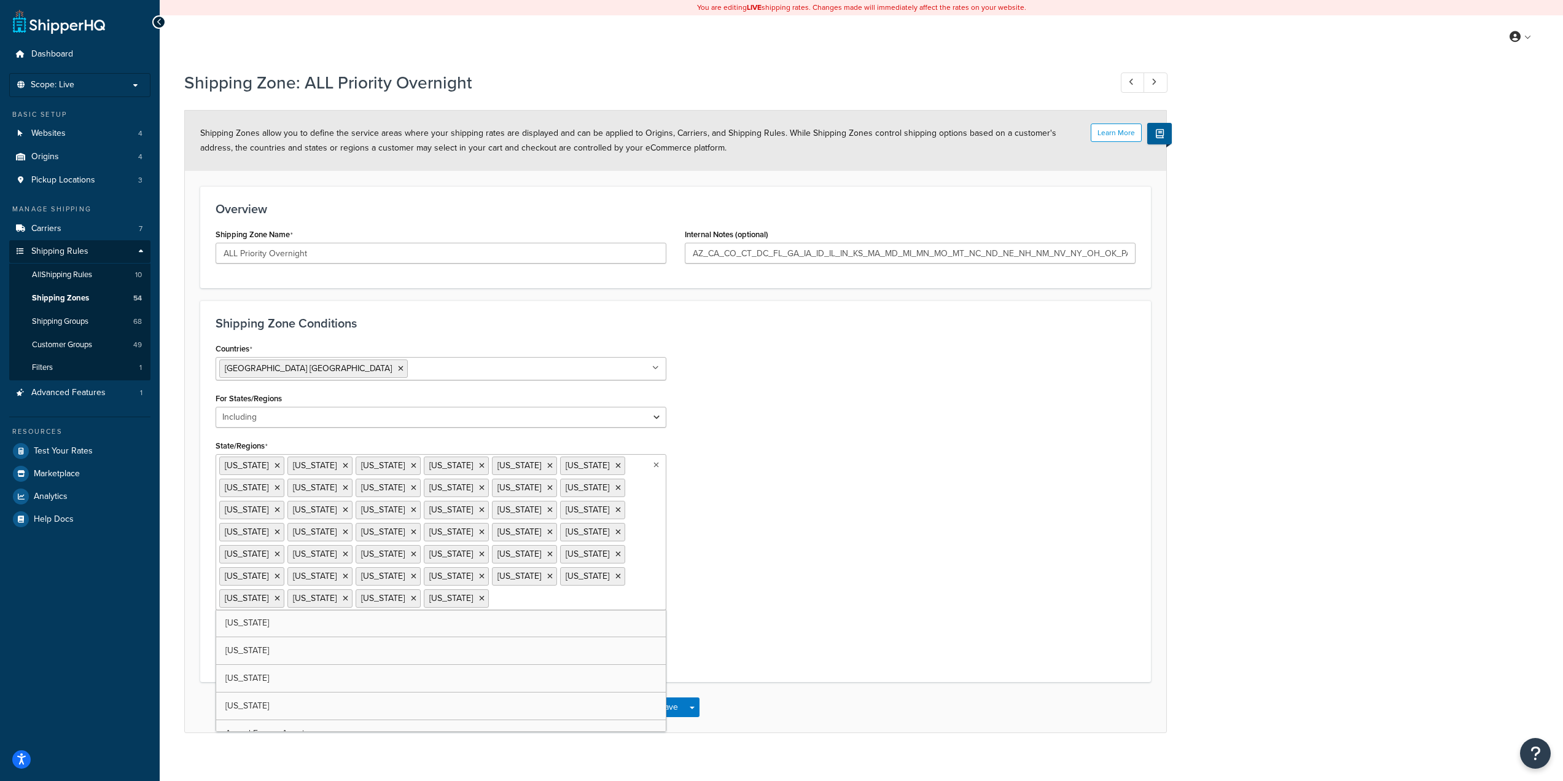
click at [523, 535] on ul "Arizona California Colorado Connecticut District of Columbia Florida Georgia Id…" at bounding box center [441, 532] width 451 height 156
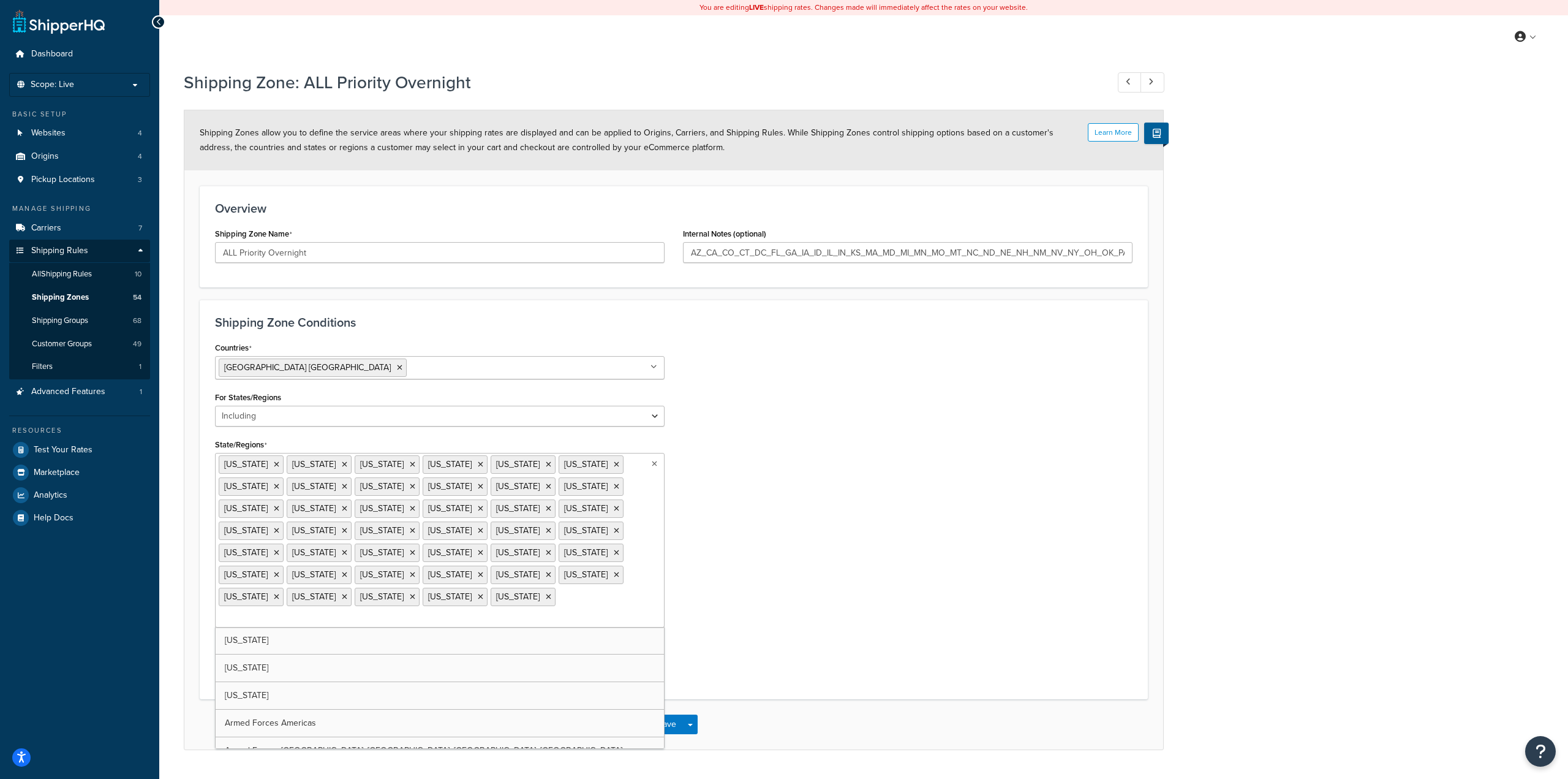
click at [827, 600] on div "Shipping Zone Conditions Countries United States USA All Countries ALL Afghanis…" at bounding box center [673, 499] width 949 height 399
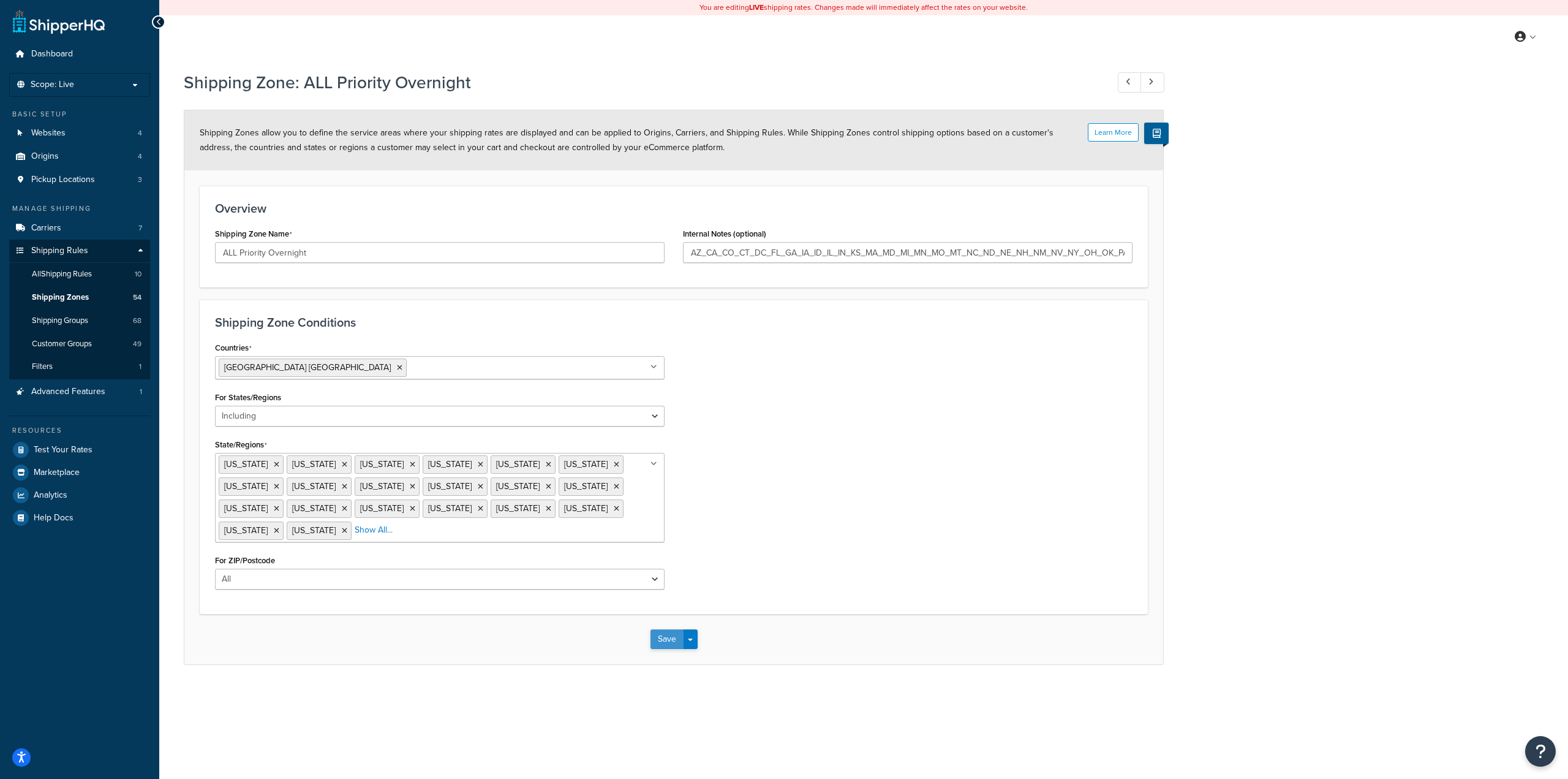
click at [672, 641] on button "Save" at bounding box center [666, 639] width 33 height 20
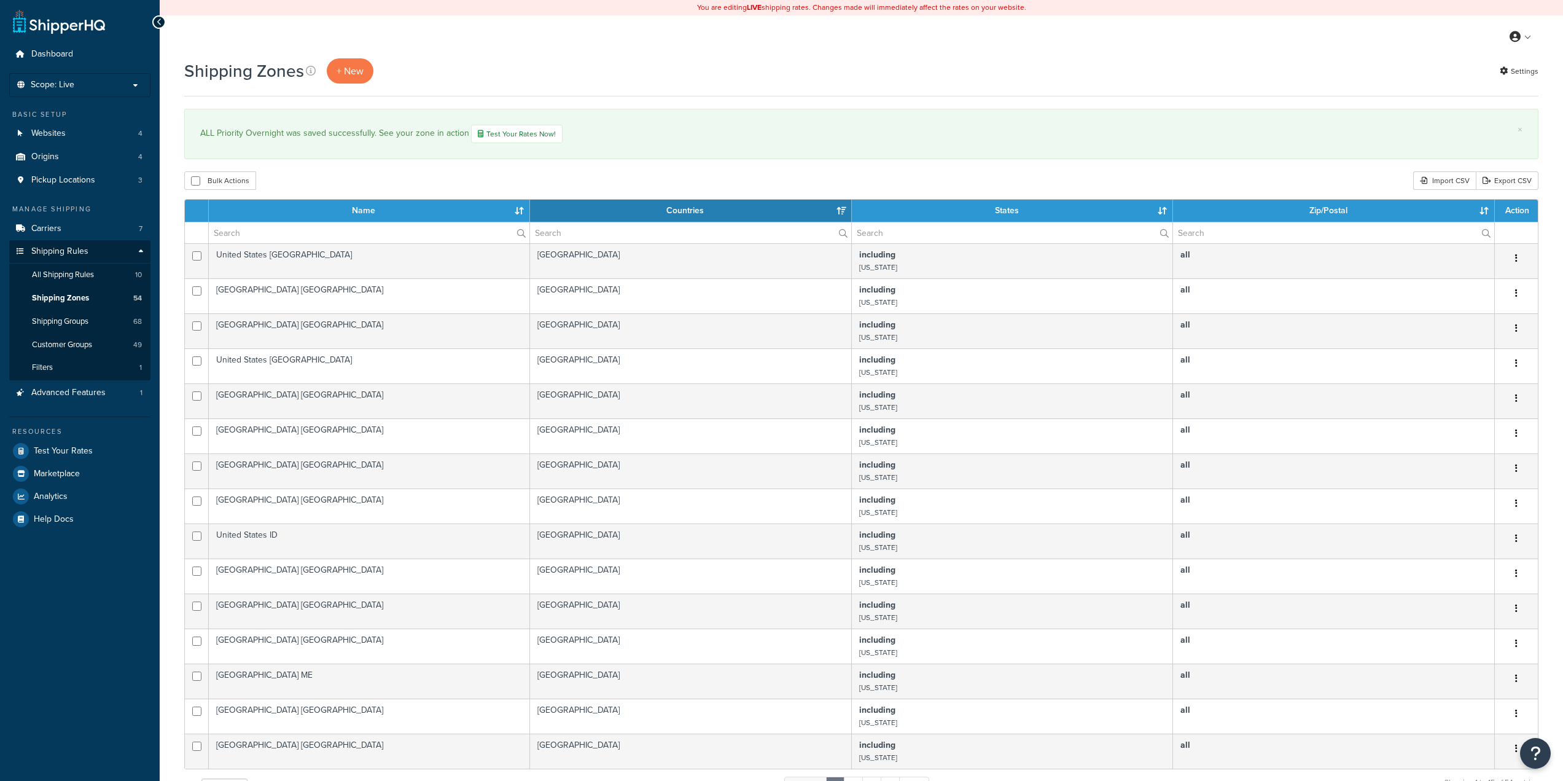
select select "15"
